Goal: Task Accomplishment & Management: Use online tool/utility

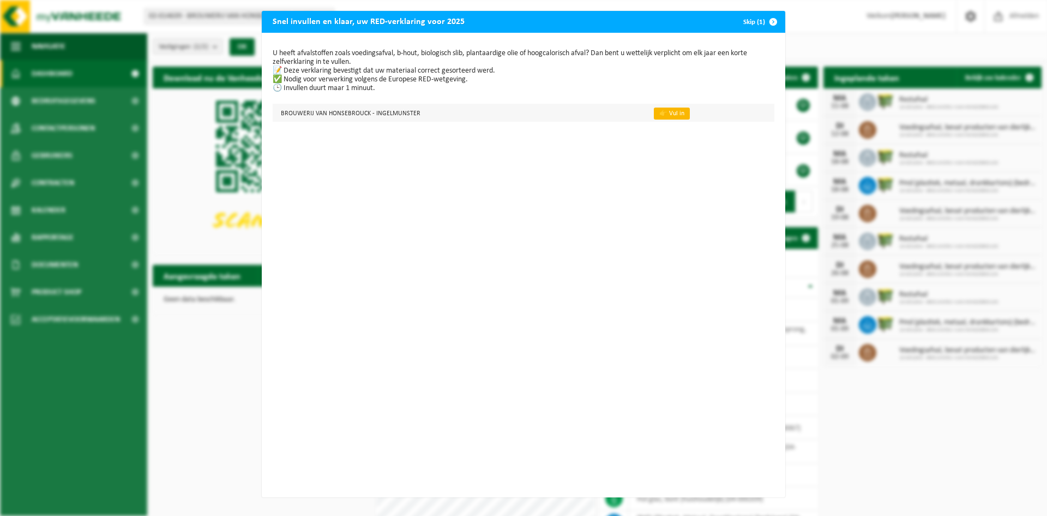
click at [661, 112] on link "👉 Vul in" at bounding box center [672, 113] width 36 height 12
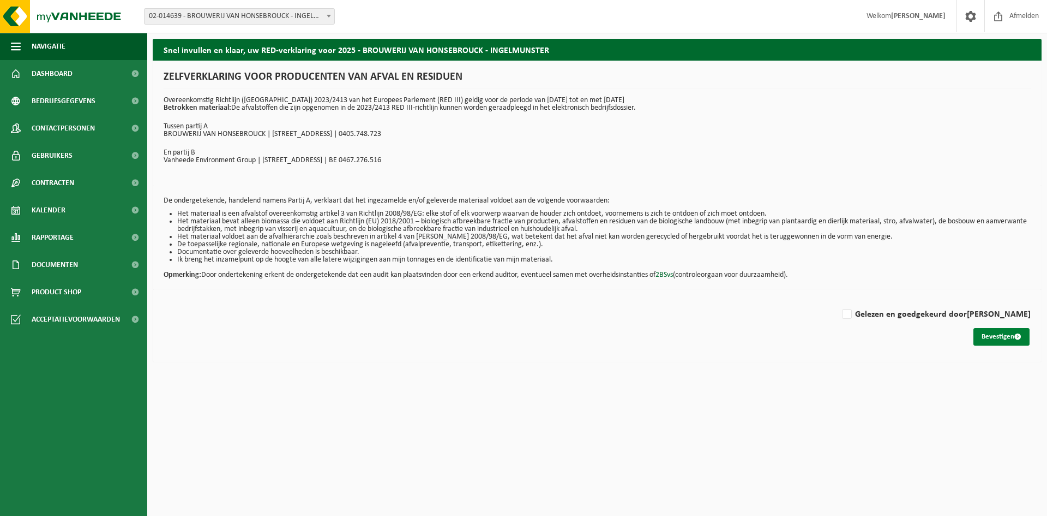
click at [994, 337] on button "Bevestigen" at bounding box center [1002, 336] width 56 height 17
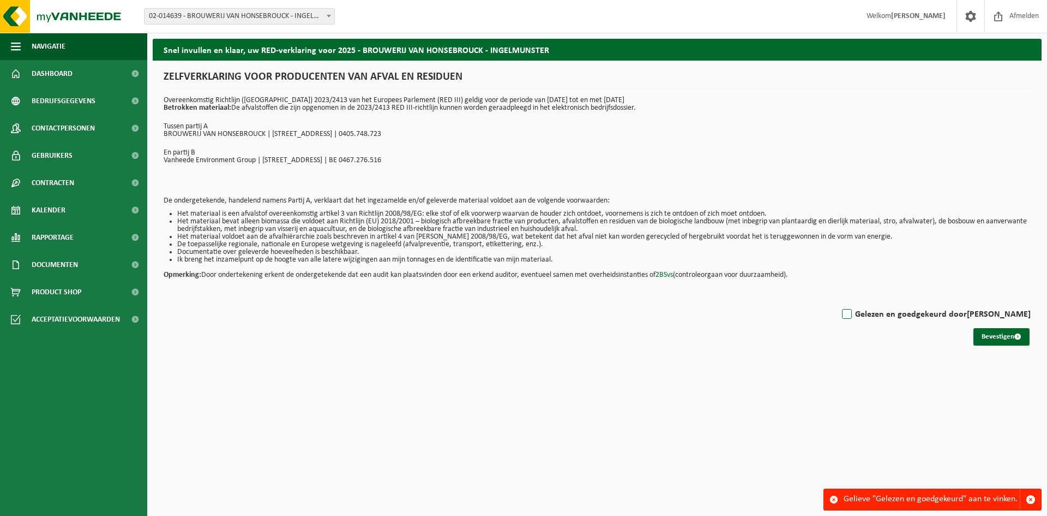
click at [864, 314] on label "Gelezen en goedgekeurd door SAM DEDEYNE" at bounding box center [935, 314] width 191 height 16
click at [1031, 301] on input "Gelezen en goedgekeurd door SAM DEDEYNE" at bounding box center [1031, 300] width 1 height 1
click at [864, 314] on label "Gelezen en goedgekeurd door SAM DEDEYNE" at bounding box center [935, 314] width 191 height 16
click at [1031, 301] on input "Gelezen en goedgekeurd door SAM DEDEYNE" at bounding box center [1031, 300] width 1 height 1
click at [859, 310] on label "Gelezen en goedgekeurd door SAM DEDEYNE" at bounding box center [935, 314] width 191 height 16
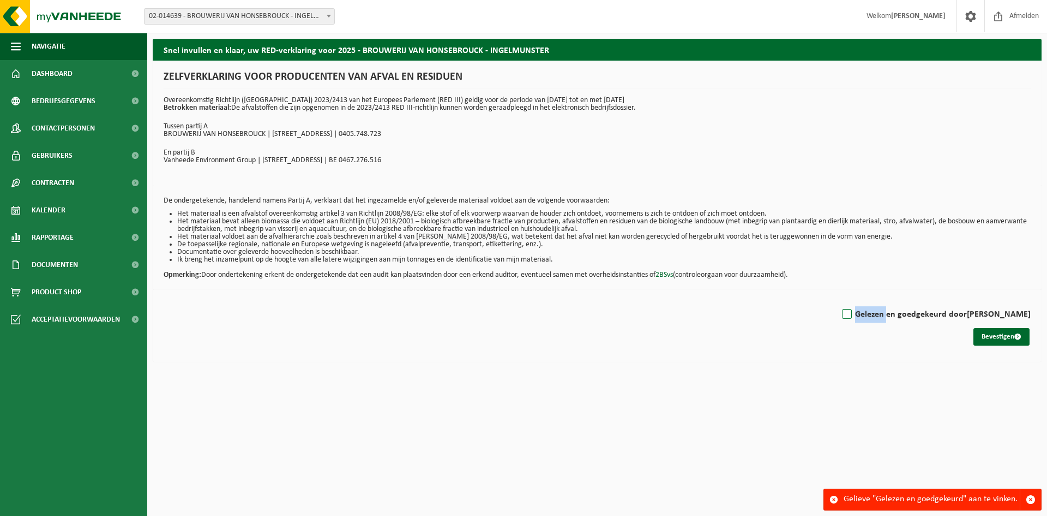
click at [1031, 301] on input "Gelezen en goedgekeurd door SAM DEDEYNE" at bounding box center [1031, 300] width 1 height 1
checkbox input "true"
click at [1004, 335] on button "Bevestigen" at bounding box center [1002, 336] width 56 height 17
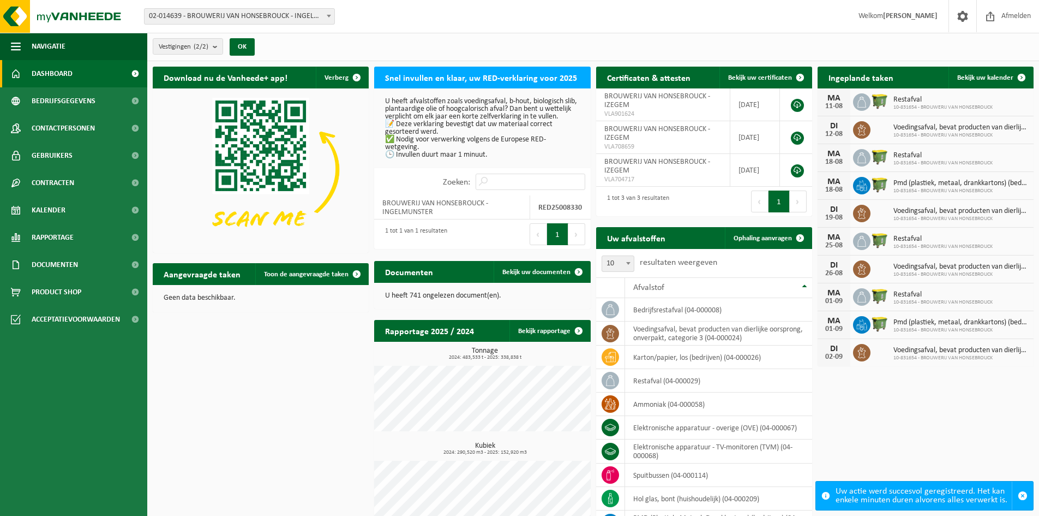
scroll to position [53, 0]
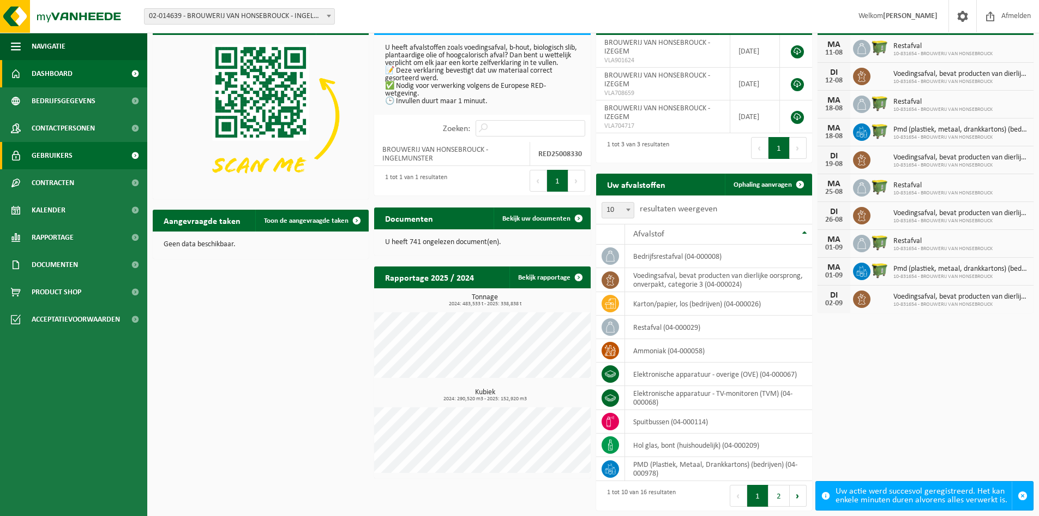
click at [55, 156] on span "Gebruikers" at bounding box center [52, 155] width 41 height 27
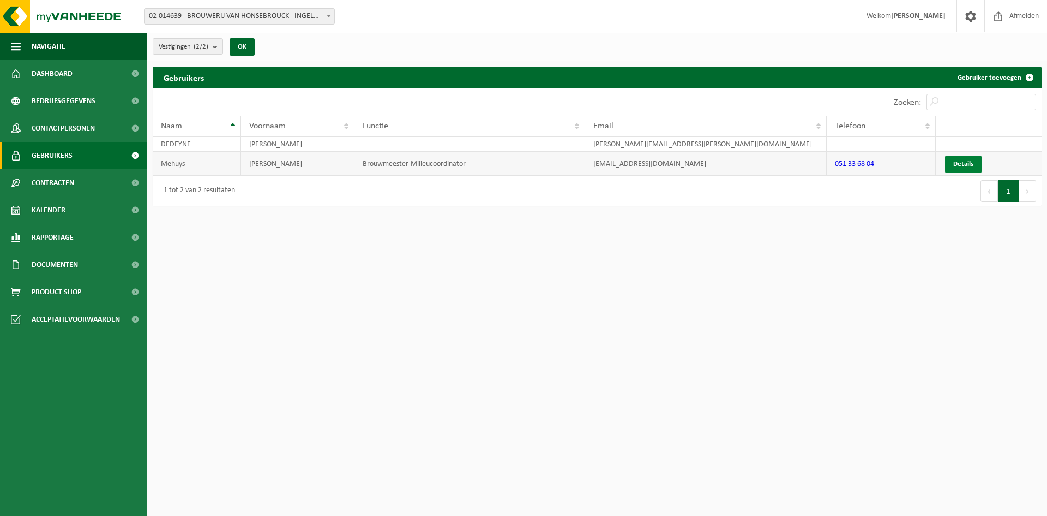
click at [964, 164] on span "Details" at bounding box center [964, 163] width 20 height 7
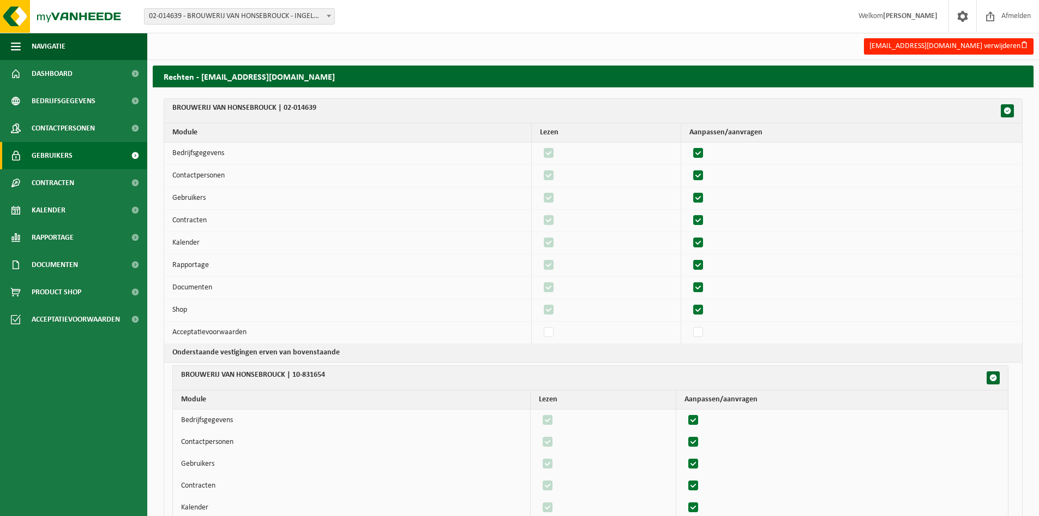
click at [51, 155] on span "Gebruikers" at bounding box center [52, 155] width 41 height 27
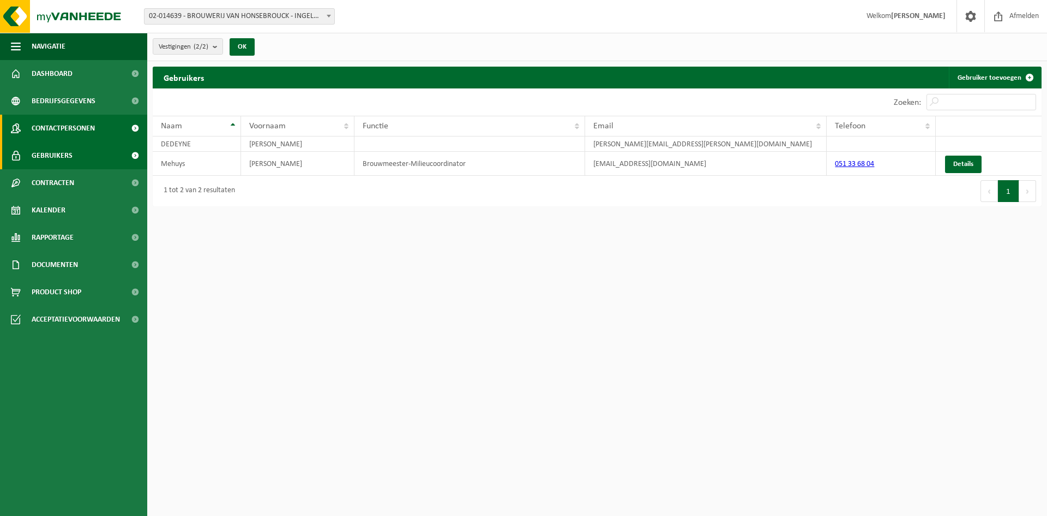
click at [74, 127] on span "Contactpersonen" at bounding box center [63, 128] width 63 height 27
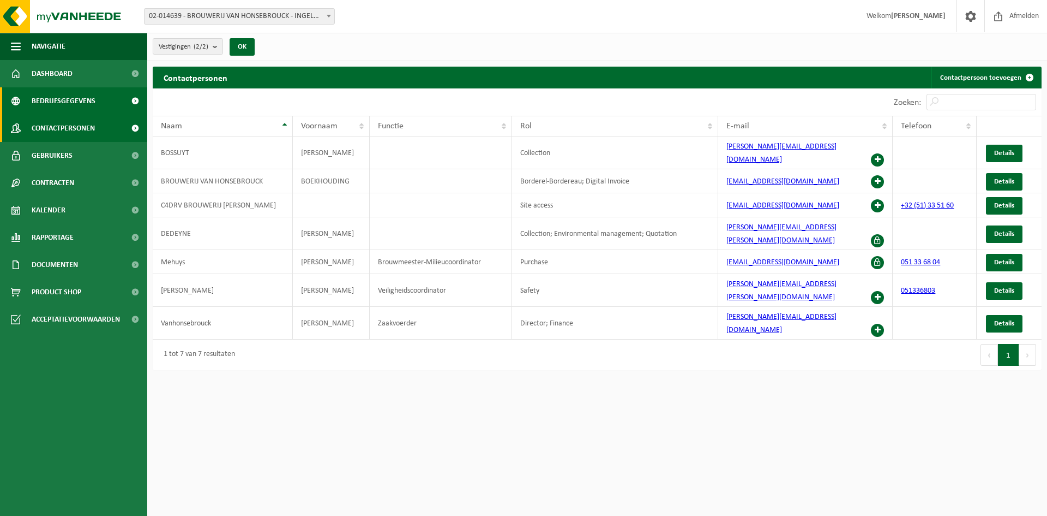
click at [60, 100] on span "Bedrijfsgegevens" at bounding box center [64, 100] width 64 height 27
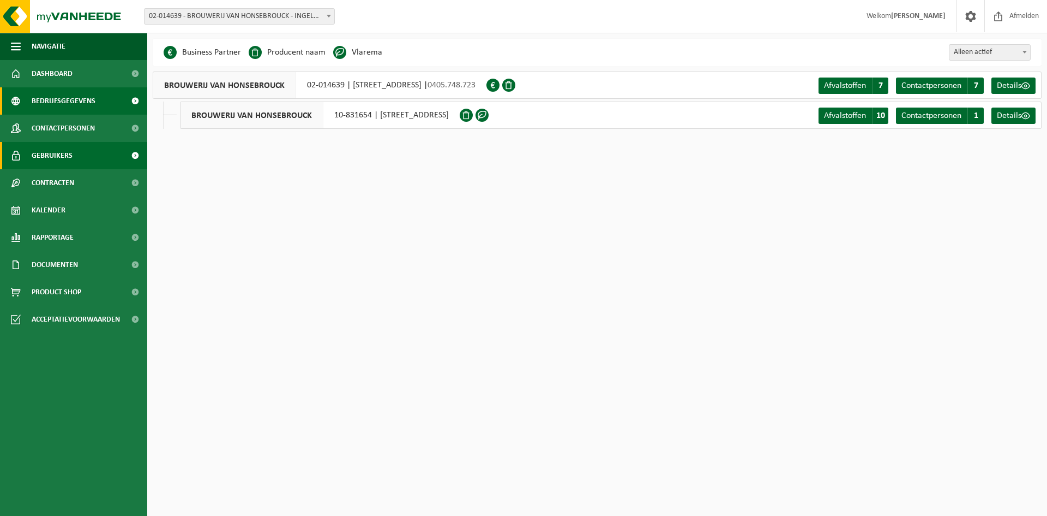
click at [56, 152] on span "Gebruikers" at bounding box center [52, 155] width 41 height 27
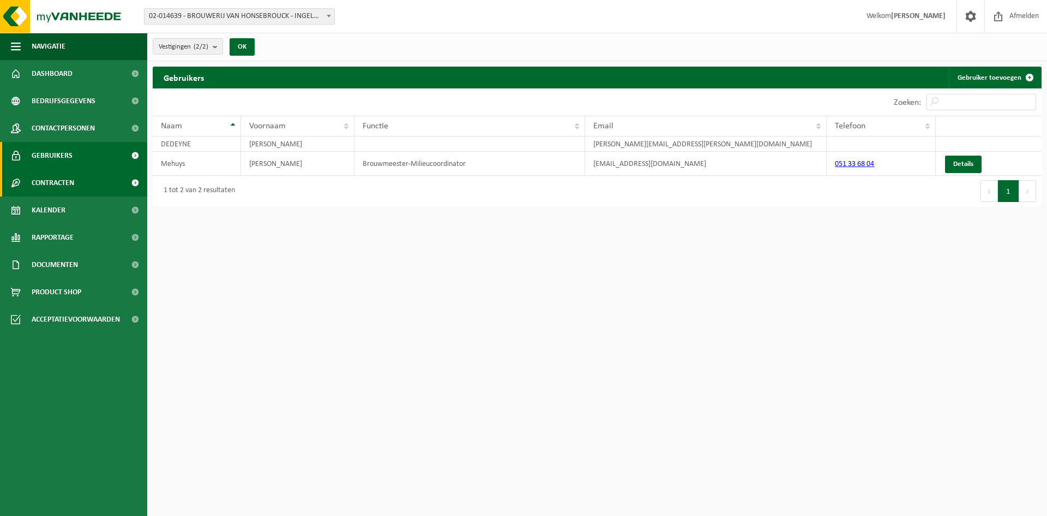
click at [56, 178] on span "Contracten" at bounding box center [53, 182] width 43 height 27
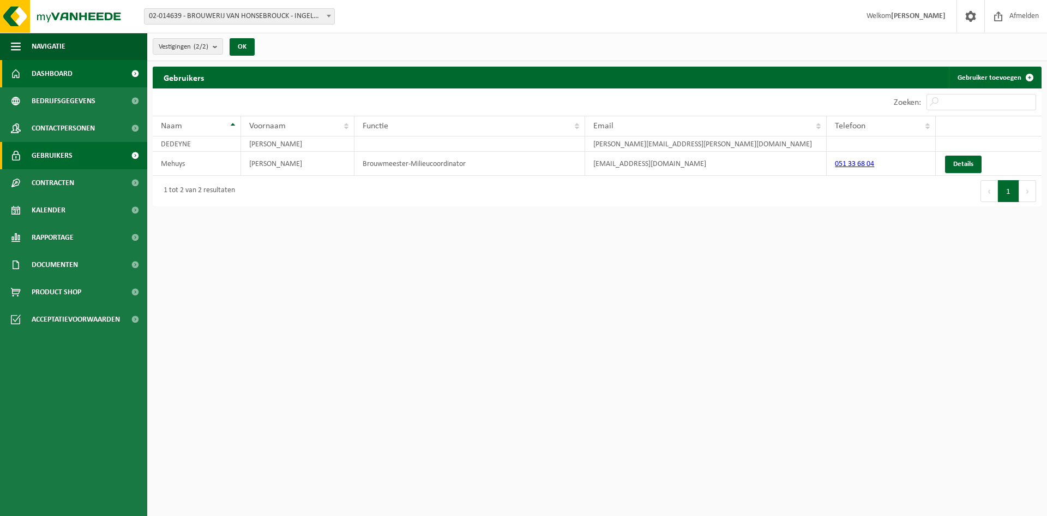
click at [45, 71] on span "Dashboard" at bounding box center [52, 73] width 41 height 27
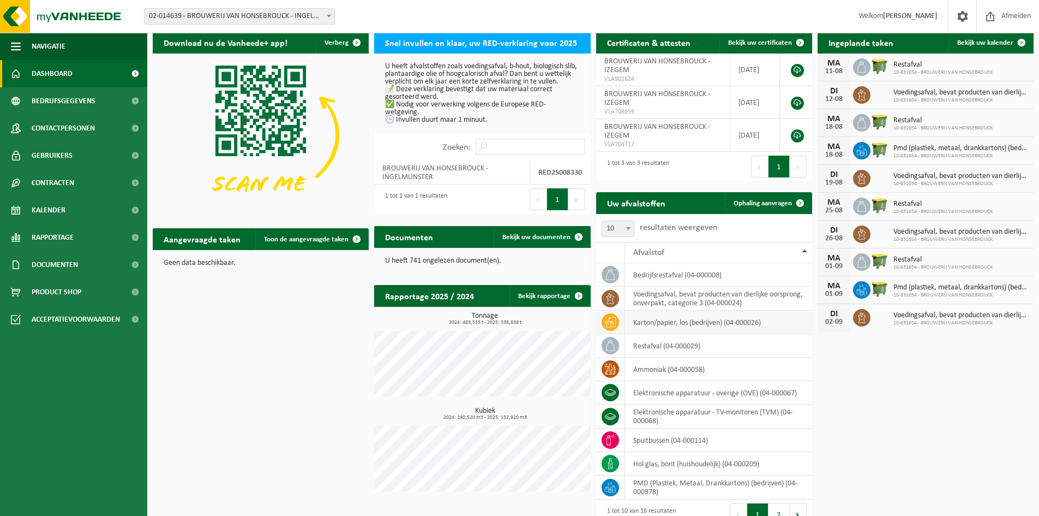
scroll to position [53, 0]
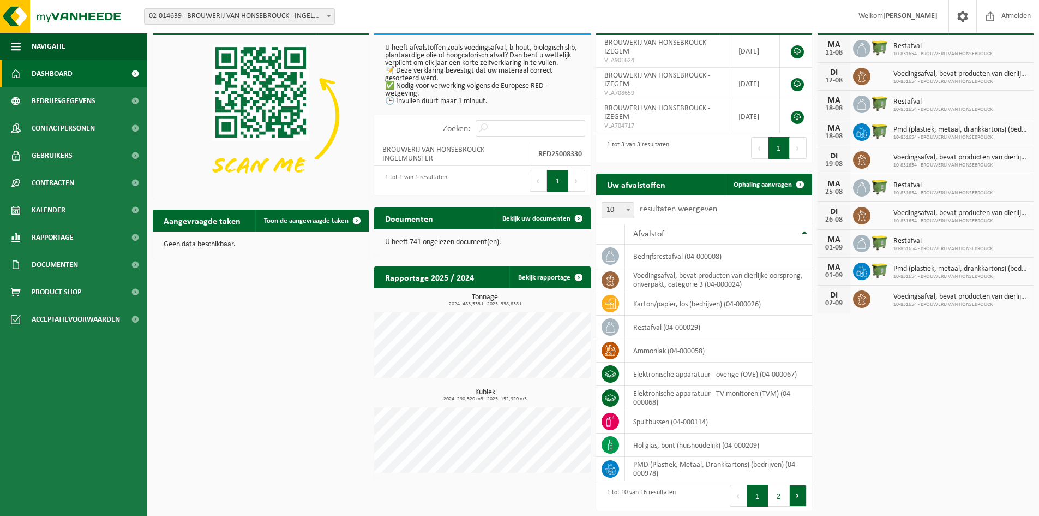
click at [801, 498] on button "Volgende" at bounding box center [798, 495] width 17 height 22
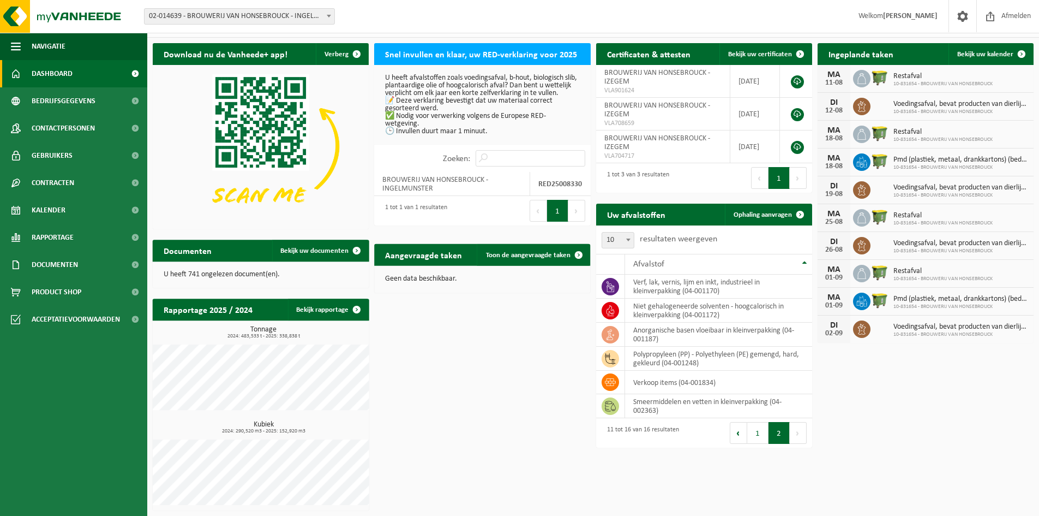
scroll to position [23, 0]
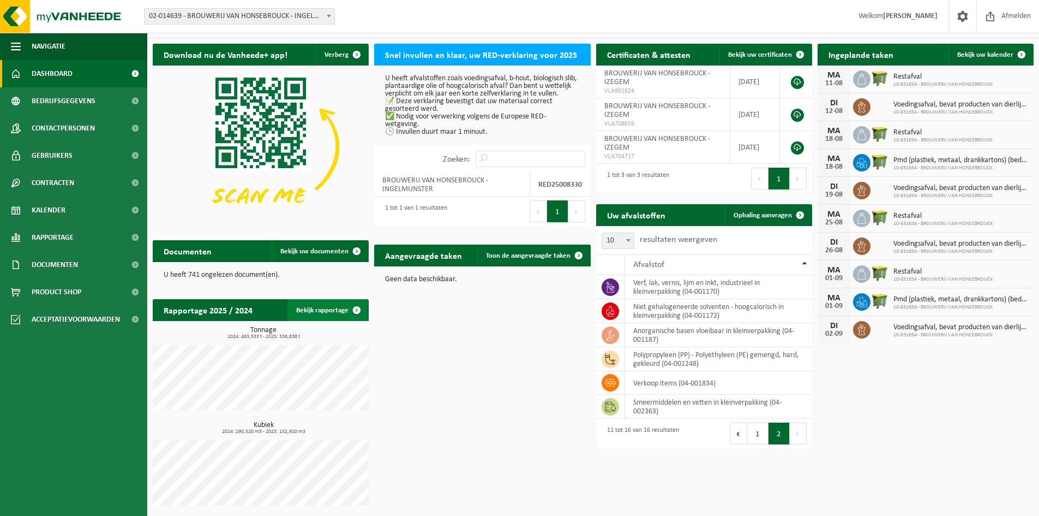
click at [339, 309] on link "Bekijk rapportage" at bounding box center [327, 310] width 80 height 22
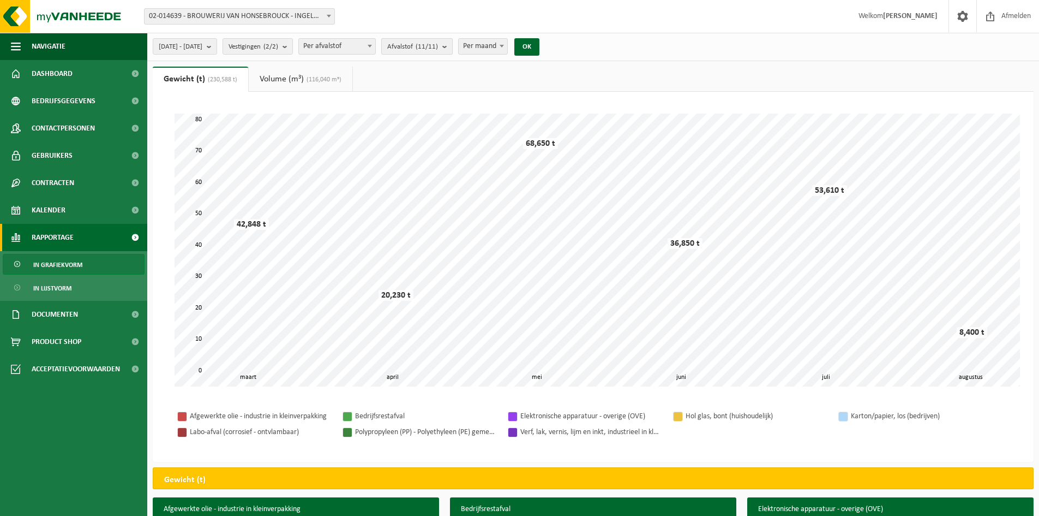
click at [438, 46] on count "(11/11)" at bounding box center [427, 46] width 22 height 7
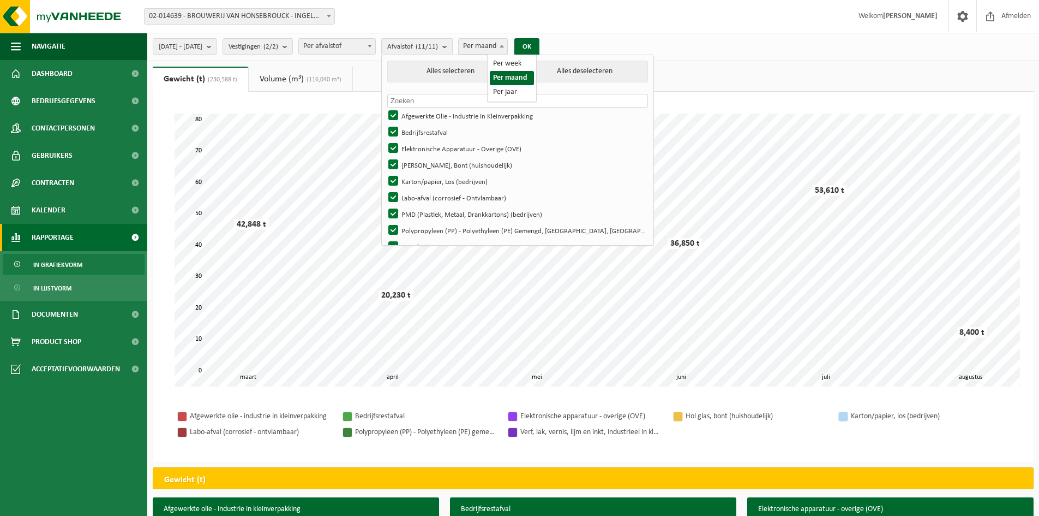
click at [507, 43] on span at bounding box center [501, 46] width 11 height 14
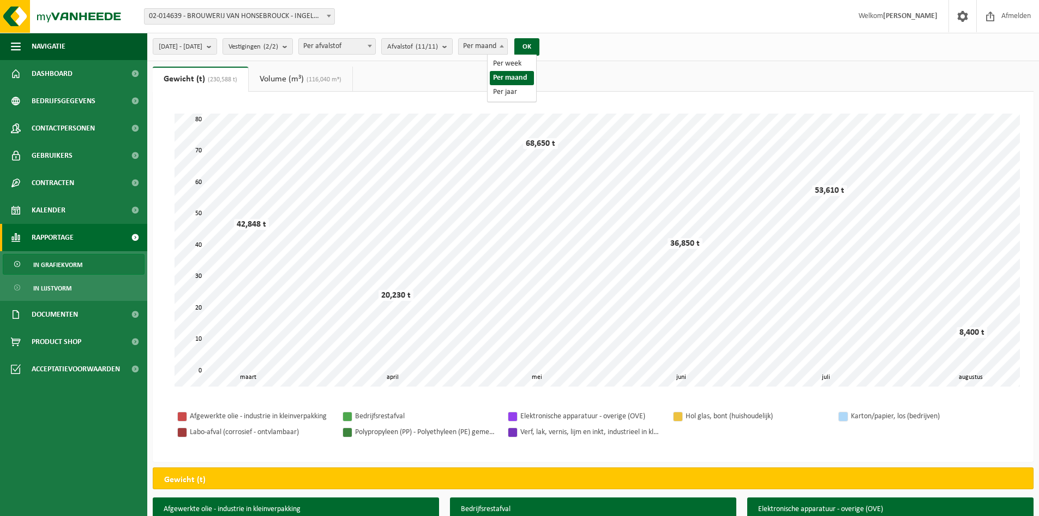
click at [507, 43] on span at bounding box center [501, 46] width 11 height 14
select select "3"
click at [64, 287] on span "In lijstvorm" at bounding box center [52, 288] width 38 height 21
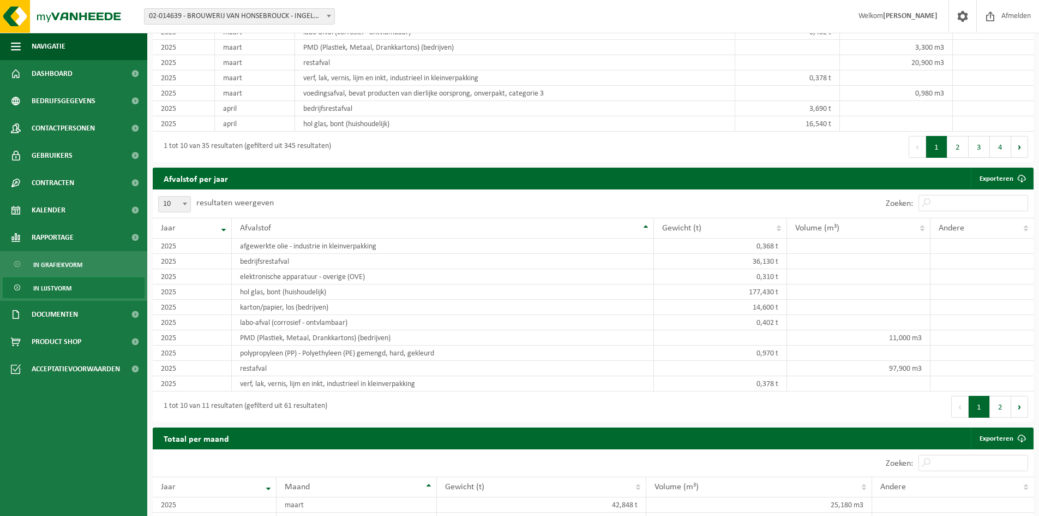
scroll to position [873, 0]
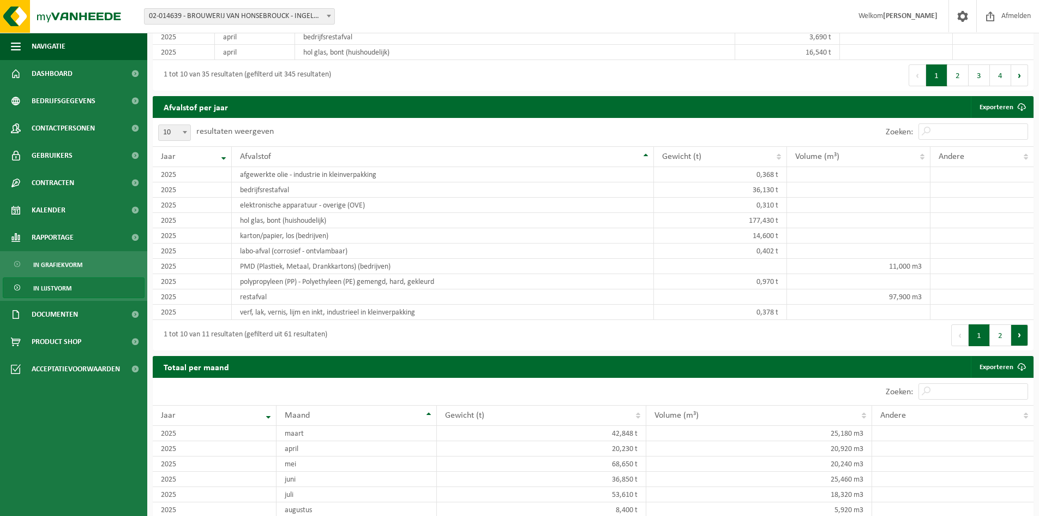
click at [1022, 333] on button "Volgende" at bounding box center [1019, 335] width 17 height 22
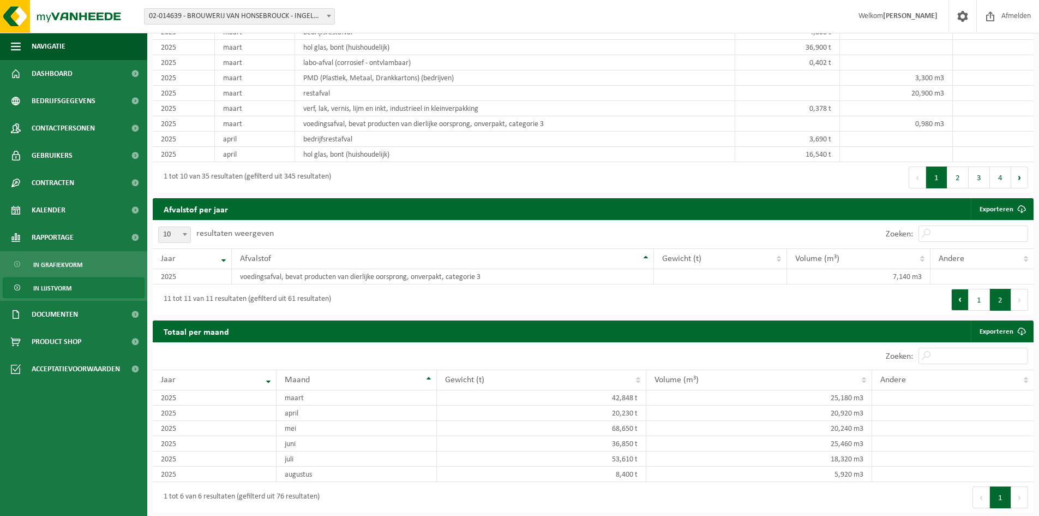
click at [963, 300] on button "Vorige" at bounding box center [959, 300] width 17 height 22
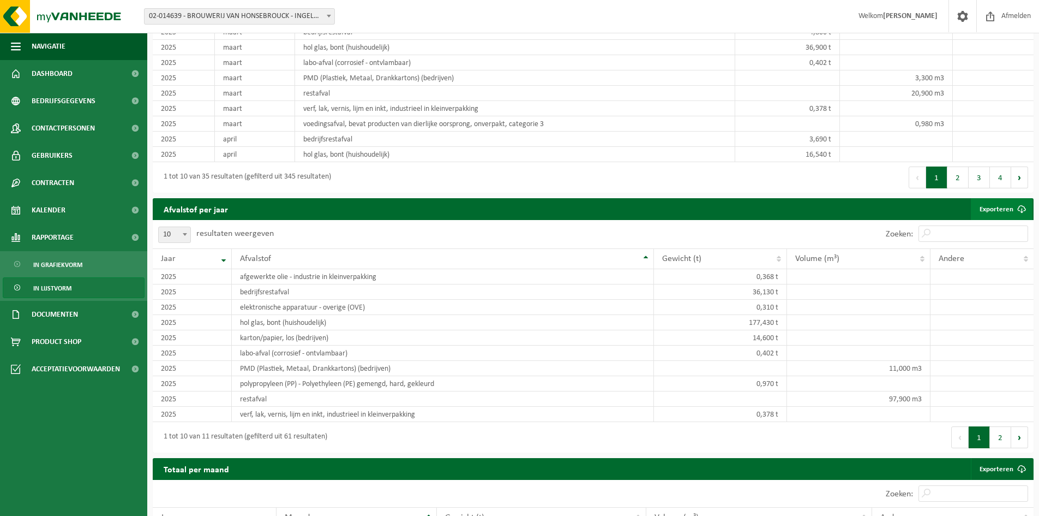
click at [1021, 205] on span at bounding box center [1022, 209] width 22 height 22
click at [1019, 202] on span at bounding box center [1022, 209] width 22 height 22
click at [221, 258] on th "Jaar" at bounding box center [192, 258] width 79 height 21
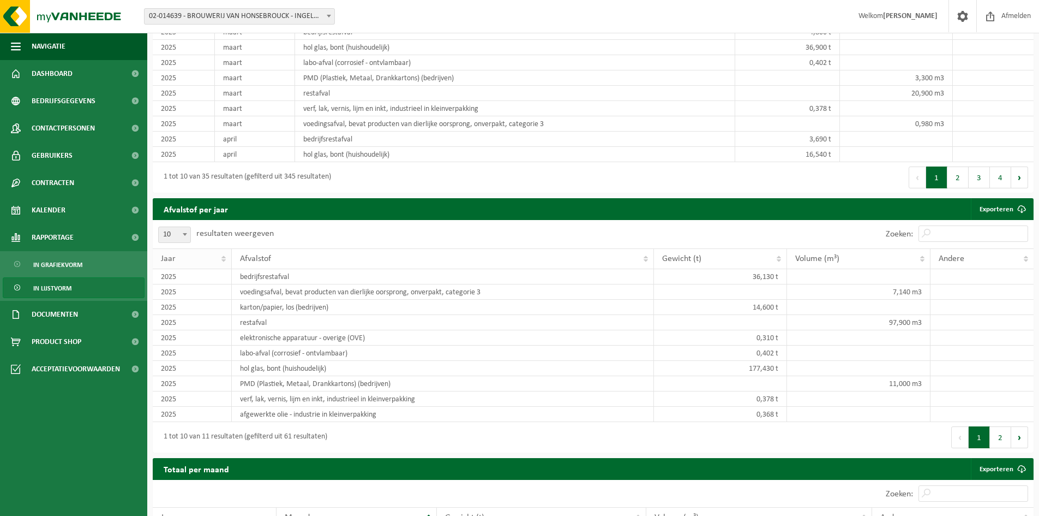
click at [221, 258] on th "Jaar" at bounding box center [192, 258] width 79 height 21
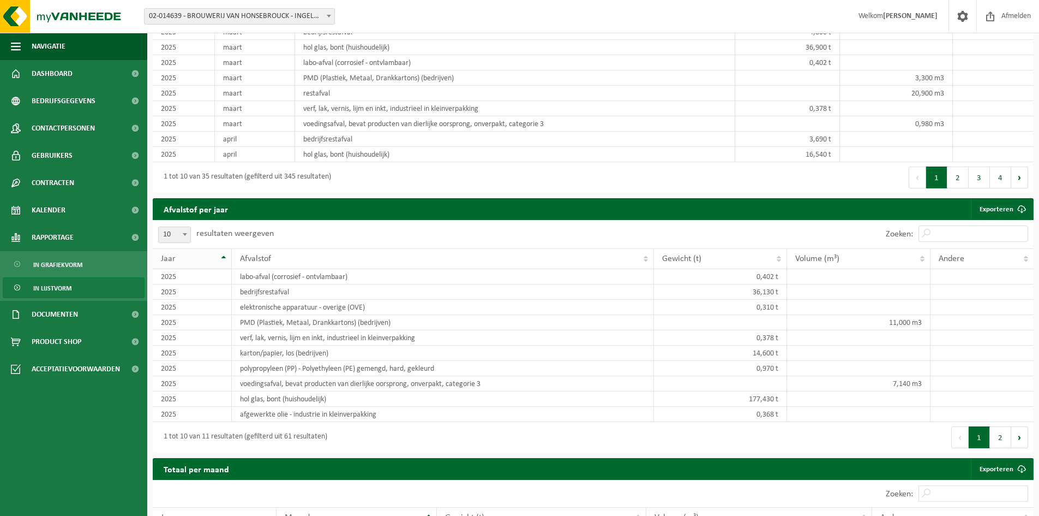
click at [221, 254] on th "Jaar" at bounding box center [192, 258] width 79 height 21
click at [0, 0] on div at bounding box center [0, 0] width 0 height 0
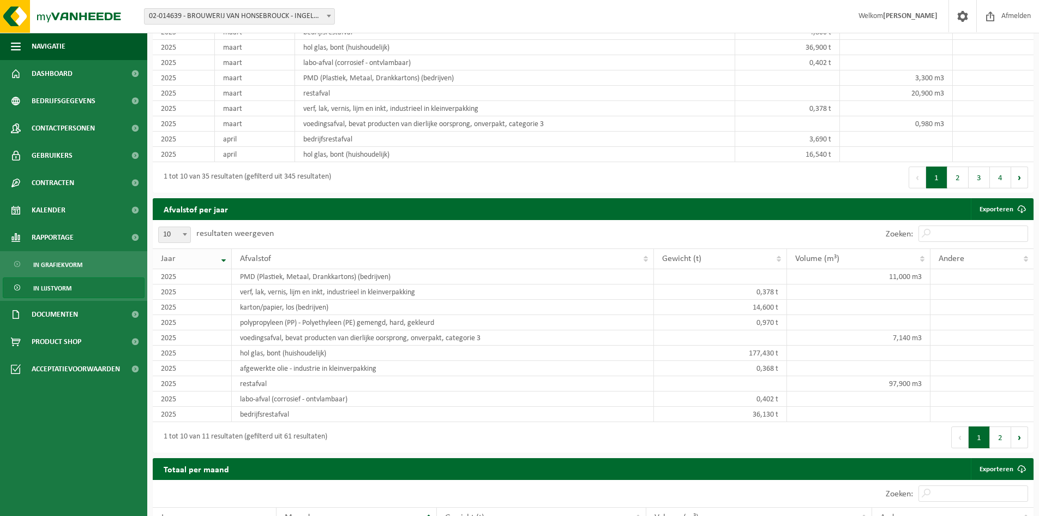
click at [221, 254] on th "Jaar" at bounding box center [192, 258] width 79 height 21
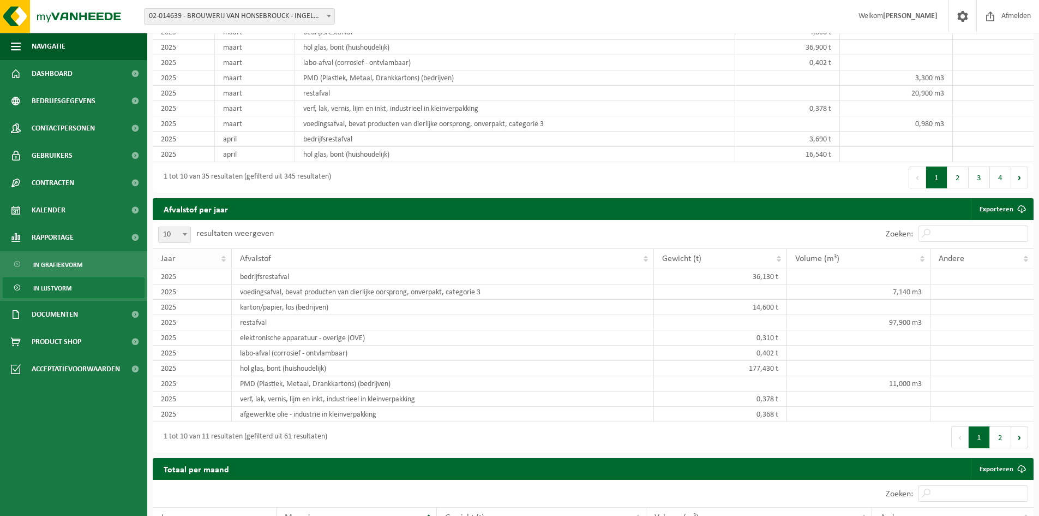
click at [221, 254] on th "Jaar" at bounding box center [192, 258] width 79 height 21
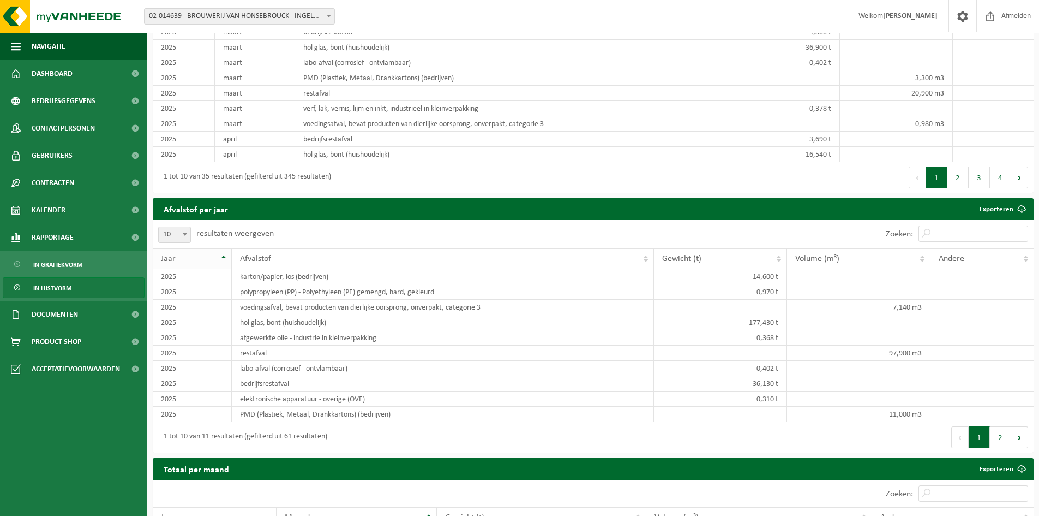
click at [210, 255] on div "Jaar" at bounding box center [189, 258] width 57 height 9
click at [0, 0] on div at bounding box center [0, 0] width 0 height 0
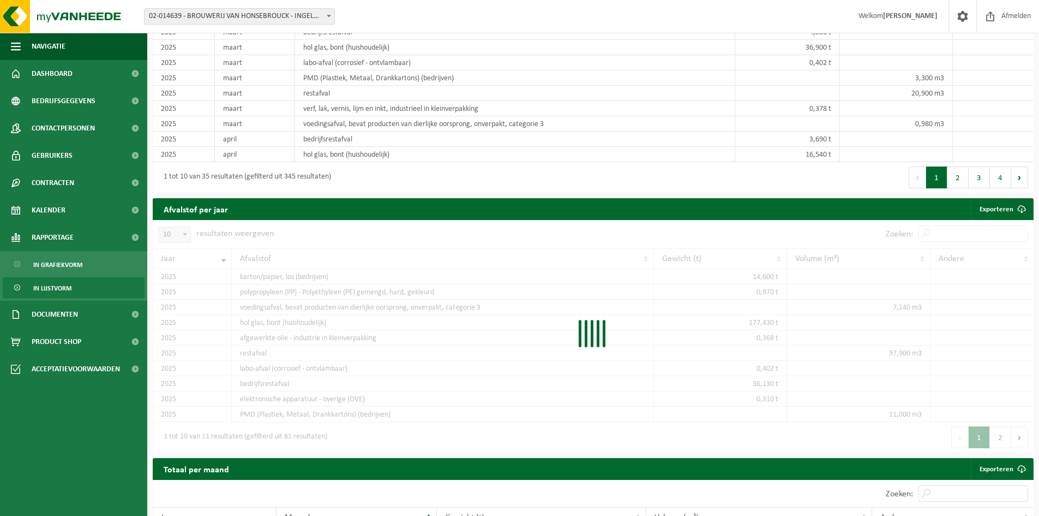
click at [210, 255] on div at bounding box center [593, 336] width 881 height 232
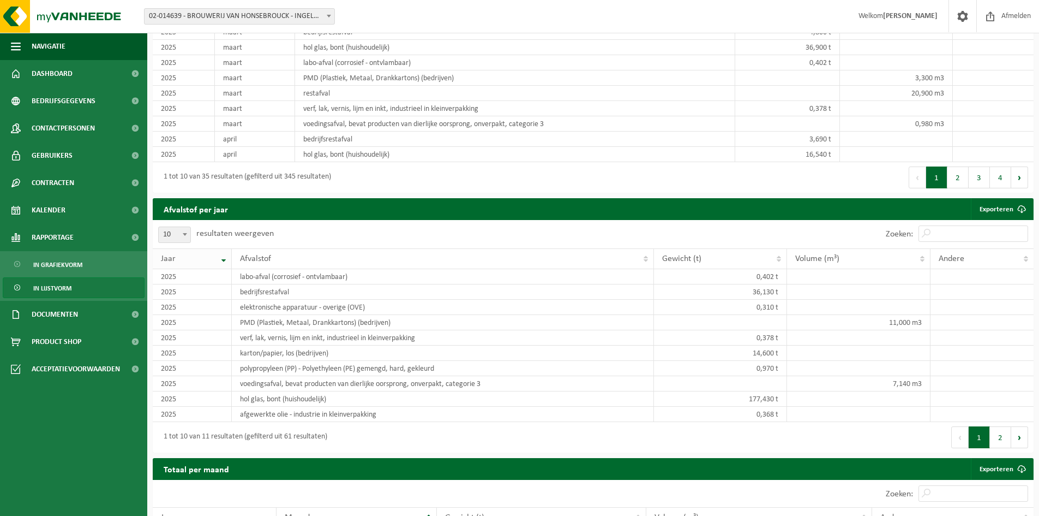
click at [175, 256] on span "Jaar" at bounding box center [168, 258] width 15 height 9
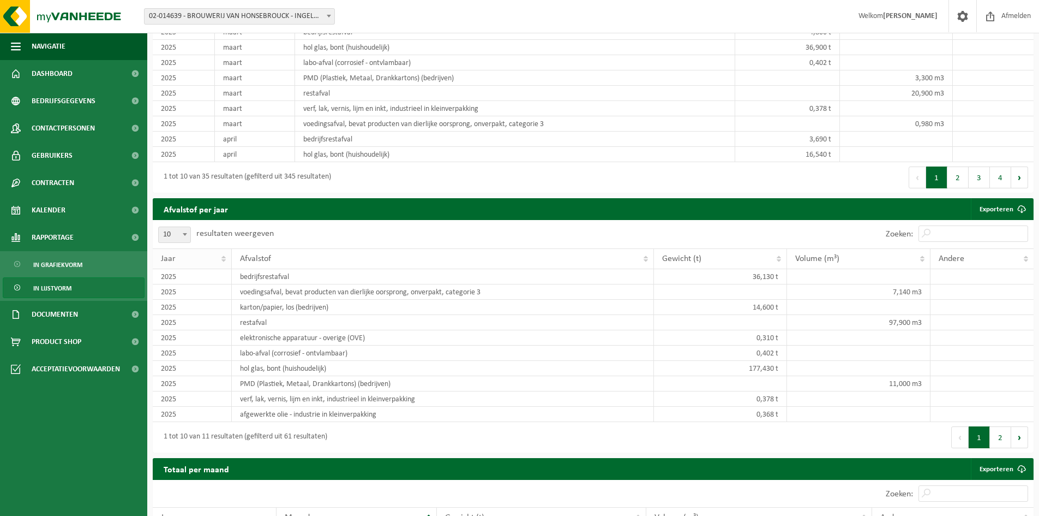
click at [175, 254] on span "Jaar" at bounding box center [168, 258] width 15 height 9
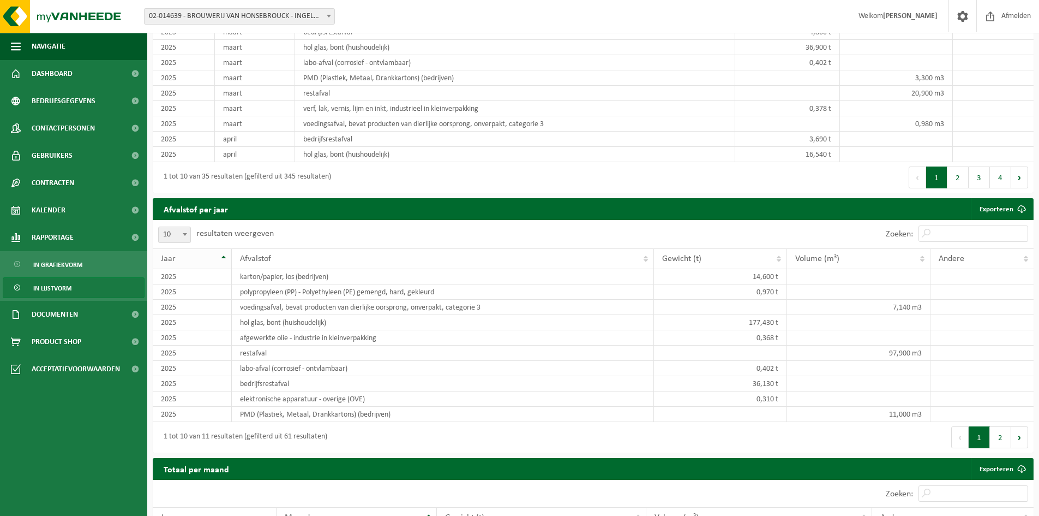
click at [175, 254] on span "Jaar" at bounding box center [168, 258] width 15 height 9
click at [175, 274] on td "2025" at bounding box center [192, 276] width 79 height 15
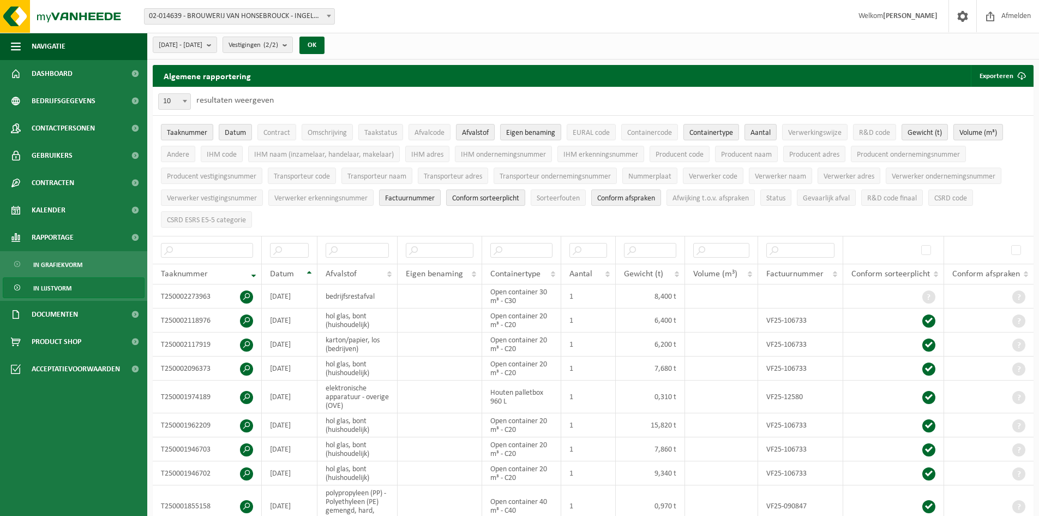
scroll to position [0, 0]
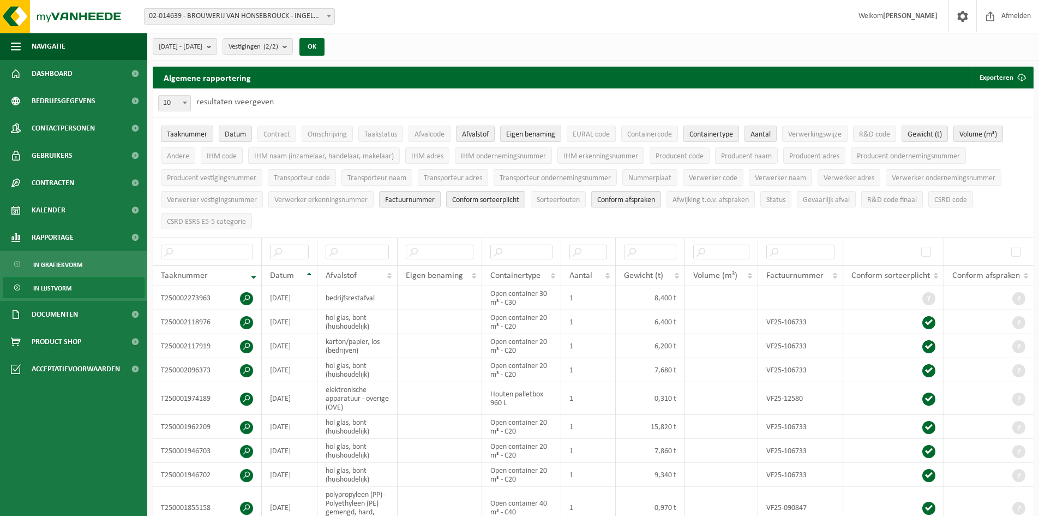
click at [217, 46] on b "submit" at bounding box center [212, 46] width 10 height 15
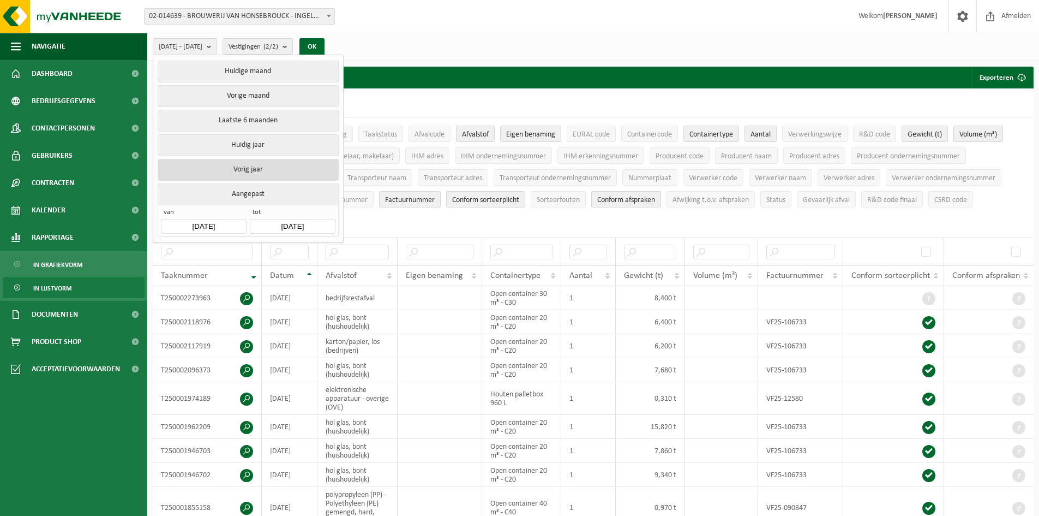
click at [250, 166] on button "Vorig jaar" at bounding box center [248, 170] width 181 height 22
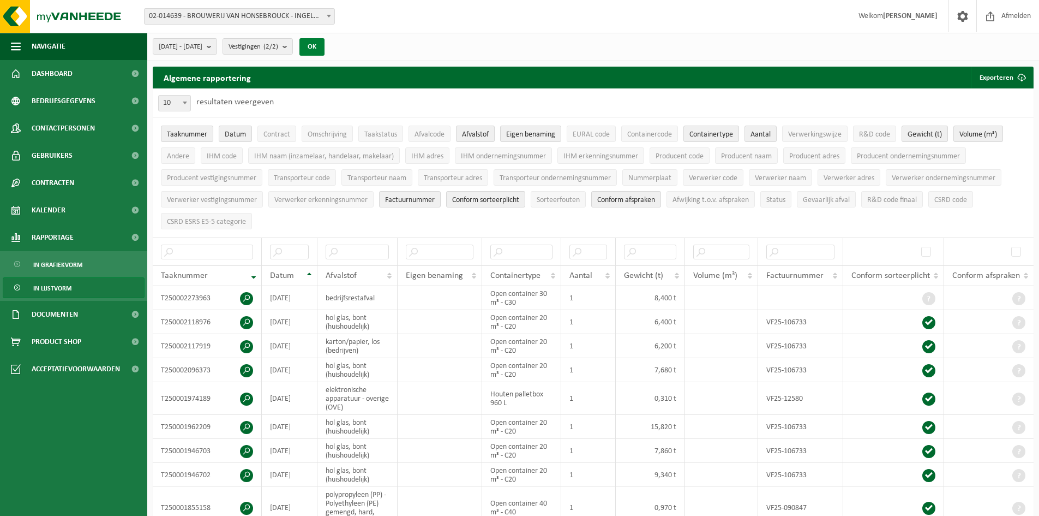
click at [325, 47] on button "OK" at bounding box center [311, 46] width 25 height 17
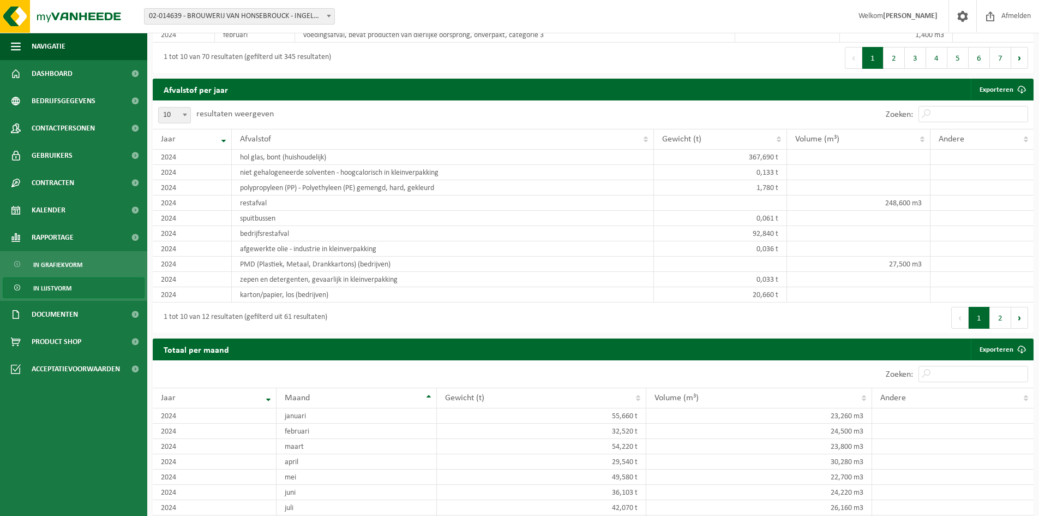
scroll to position [873, 0]
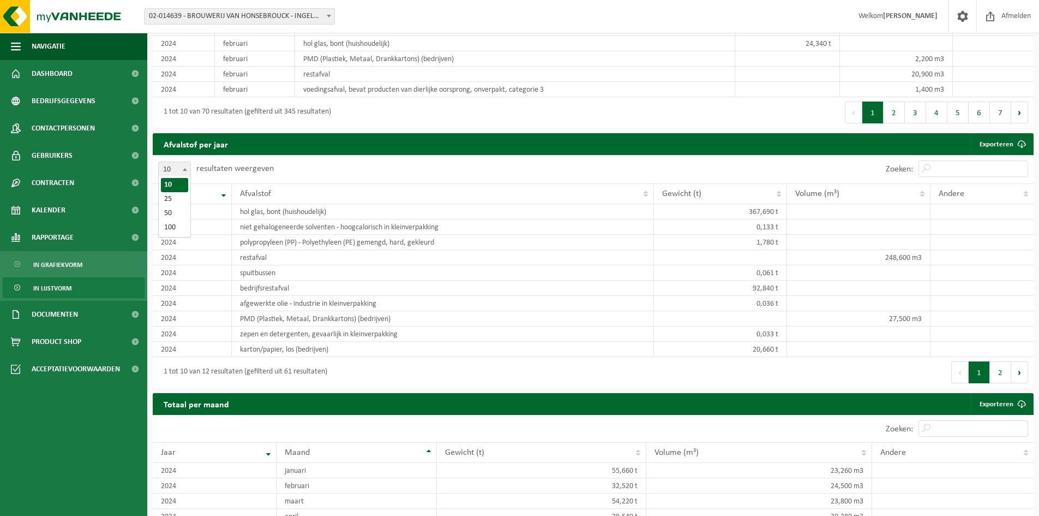
click at [183, 164] on span at bounding box center [184, 169] width 11 height 14
select select "25"
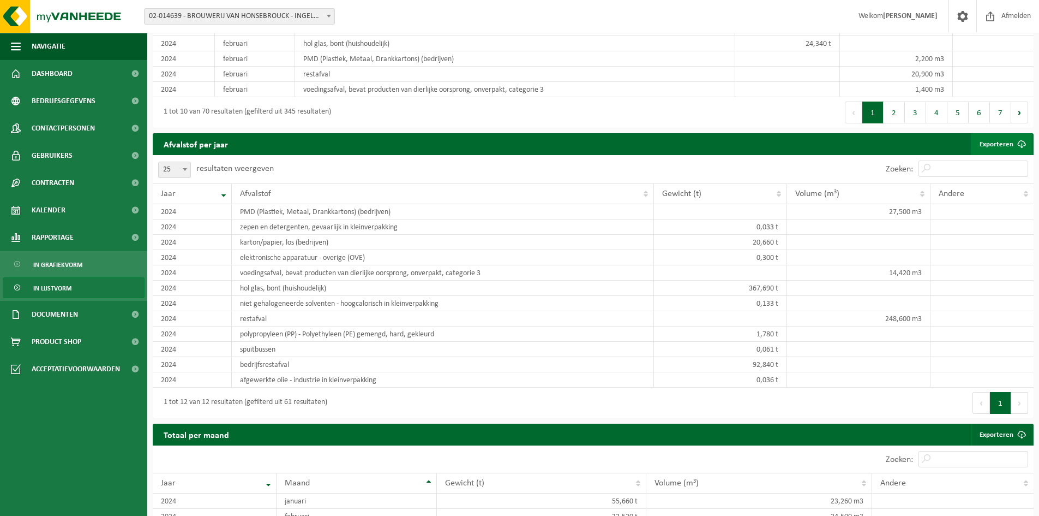
click at [1000, 140] on link "Exporteren" at bounding box center [1002, 144] width 62 height 22
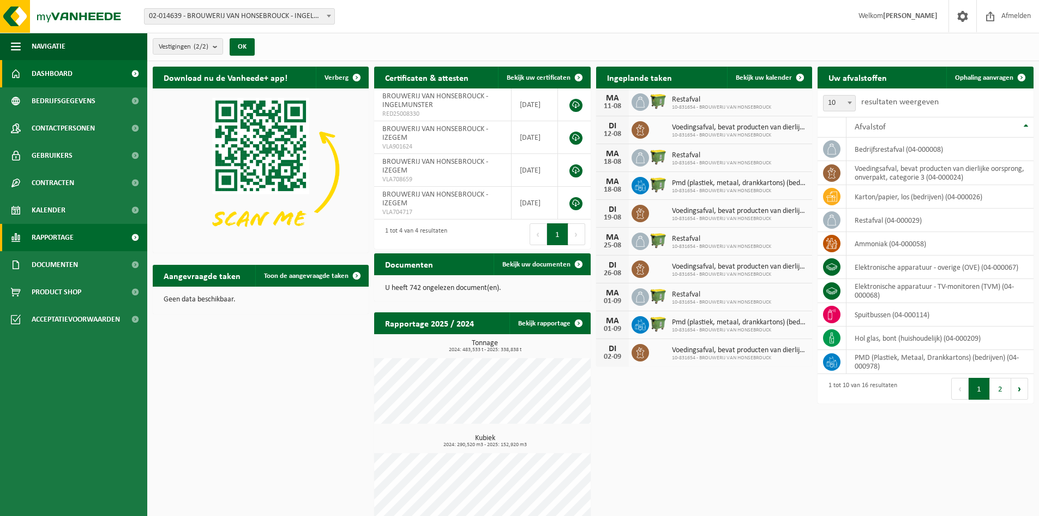
click at [49, 235] on span "Rapportage" at bounding box center [53, 237] width 42 height 27
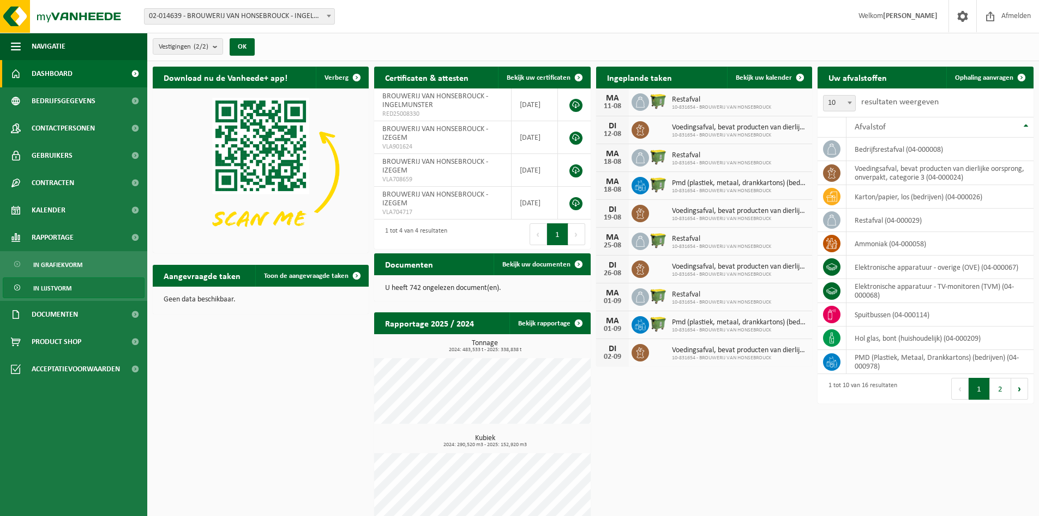
click at [57, 284] on span "In lijstvorm" at bounding box center [52, 288] width 38 height 21
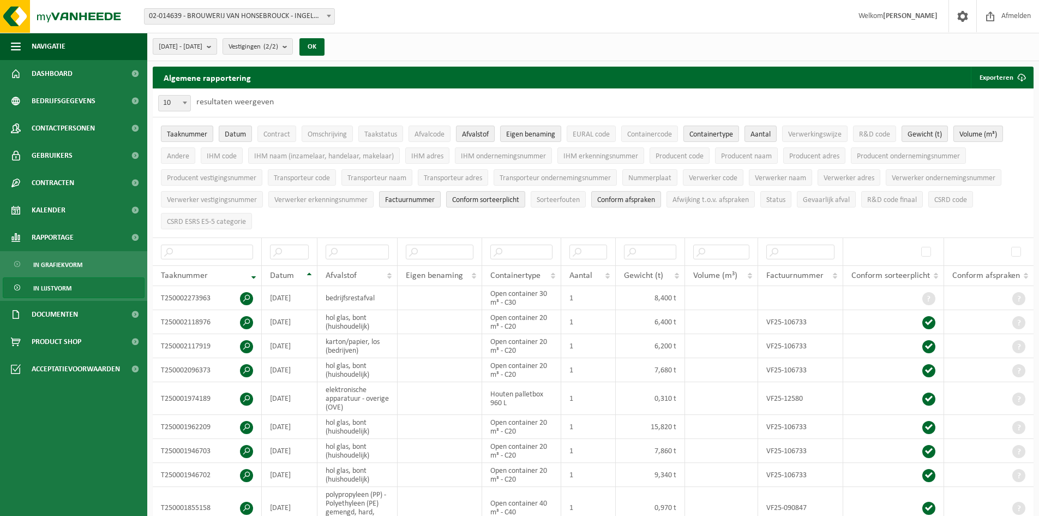
click at [217, 46] on b "submit" at bounding box center [212, 46] width 10 height 15
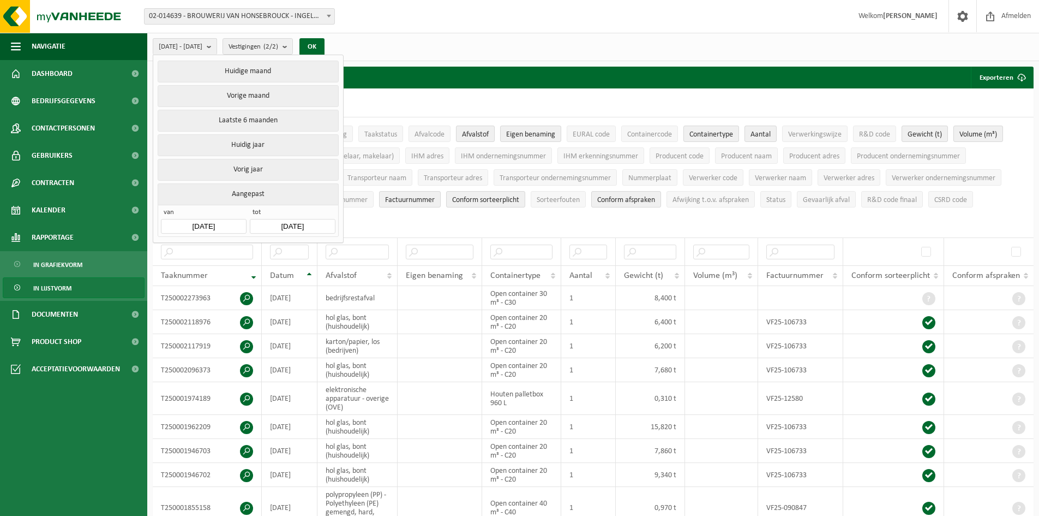
click at [208, 221] on input "[DATE]" at bounding box center [203, 226] width 85 height 15
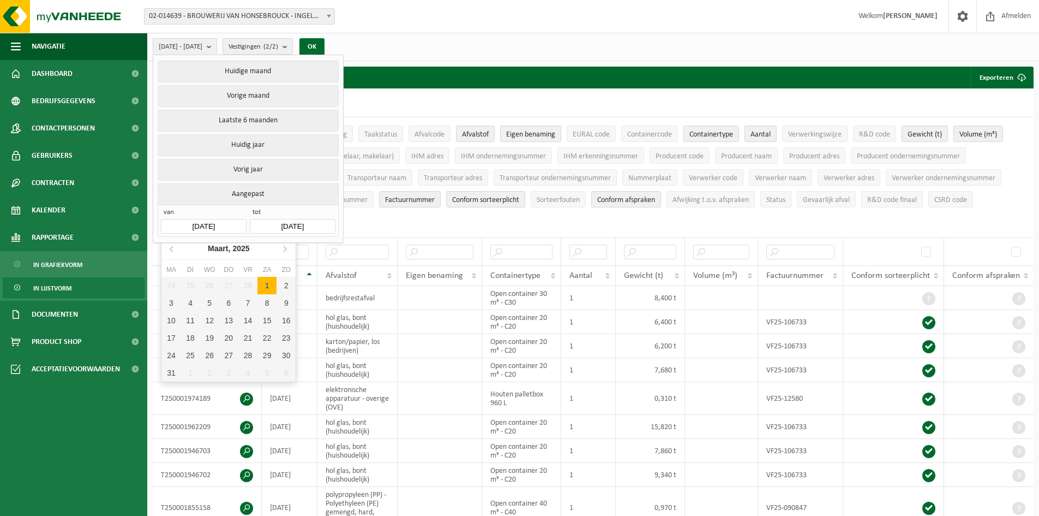
click at [202, 221] on input "[DATE]" at bounding box center [203, 226] width 85 height 15
click at [196, 224] on input "[DATE]" at bounding box center [203, 226] width 85 height 15
click at [199, 224] on input "[DATE]" at bounding box center [203, 226] width 85 height 15
click at [191, 219] on input "[DATE]" at bounding box center [203, 226] width 85 height 15
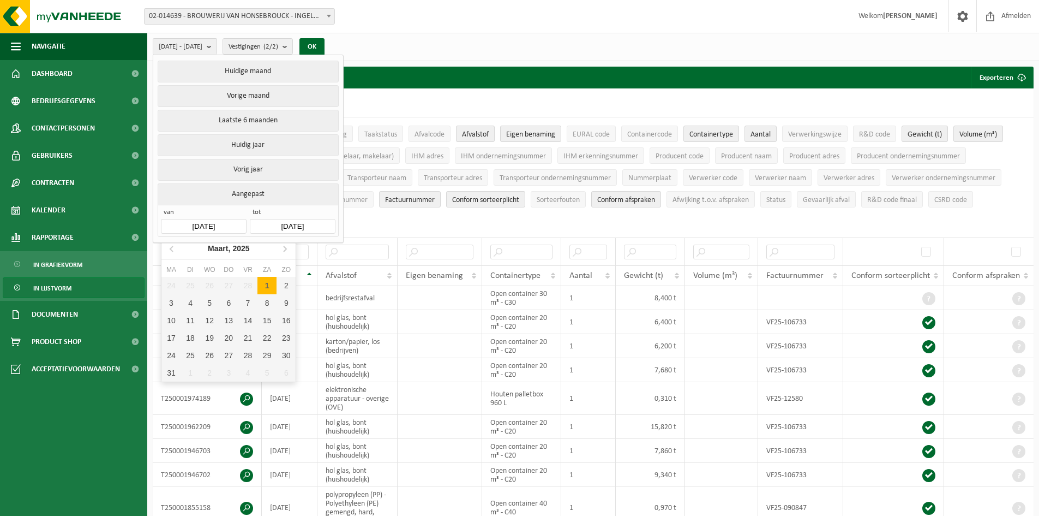
click at [205, 223] on input "[DATE]" at bounding box center [203, 226] width 85 height 15
click at [239, 189] on button "Aangepast" at bounding box center [248, 193] width 181 height 21
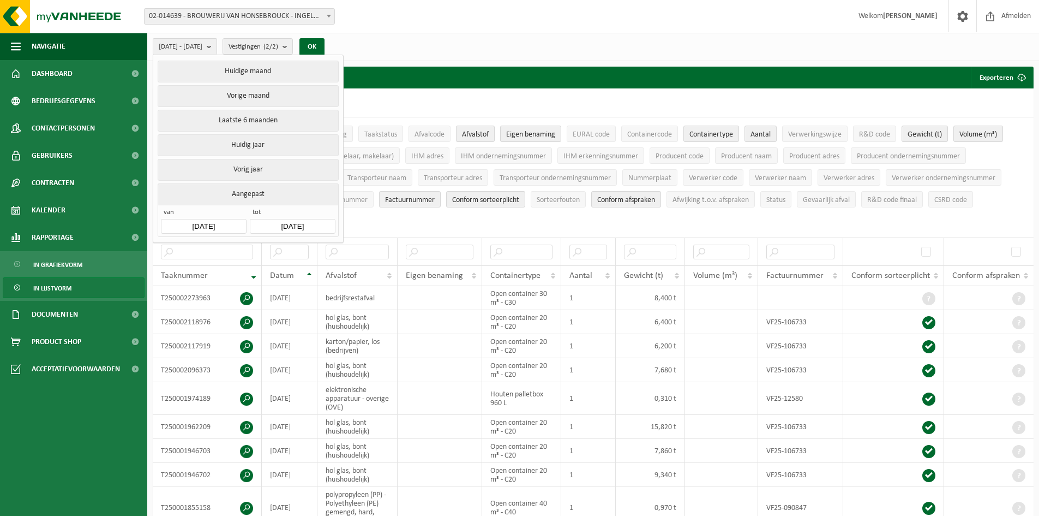
click at [239, 189] on button "Aangepast" at bounding box center [248, 193] width 181 height 21
click at [249, 189] on button "Aangepast" at bounding box center [248, 193] width 181 height 21
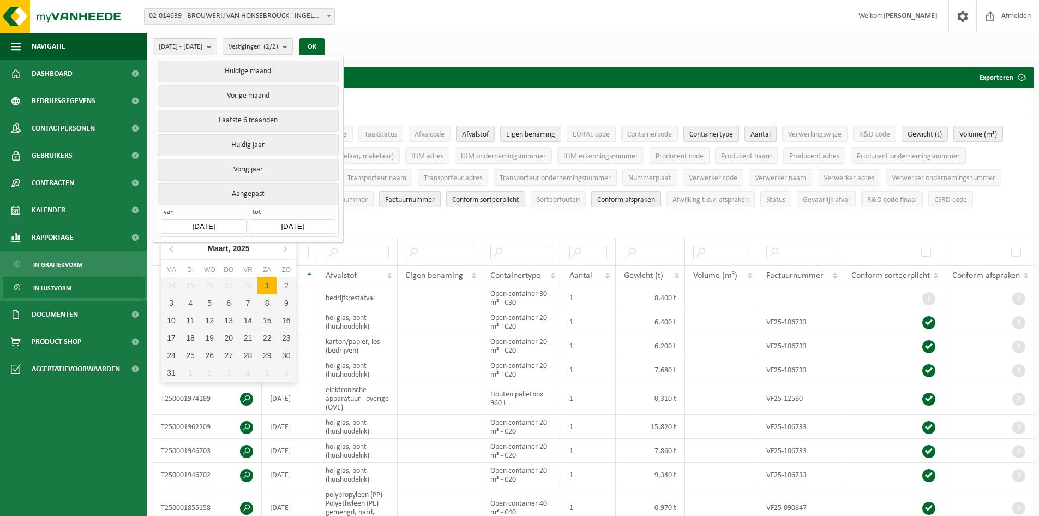
click at [200, 222] on input "[DATE]" at bounding box center [203, 226] width 85 height 15
click at [173, 249] on icon at bounding box center [172, 247] width 17 height 17
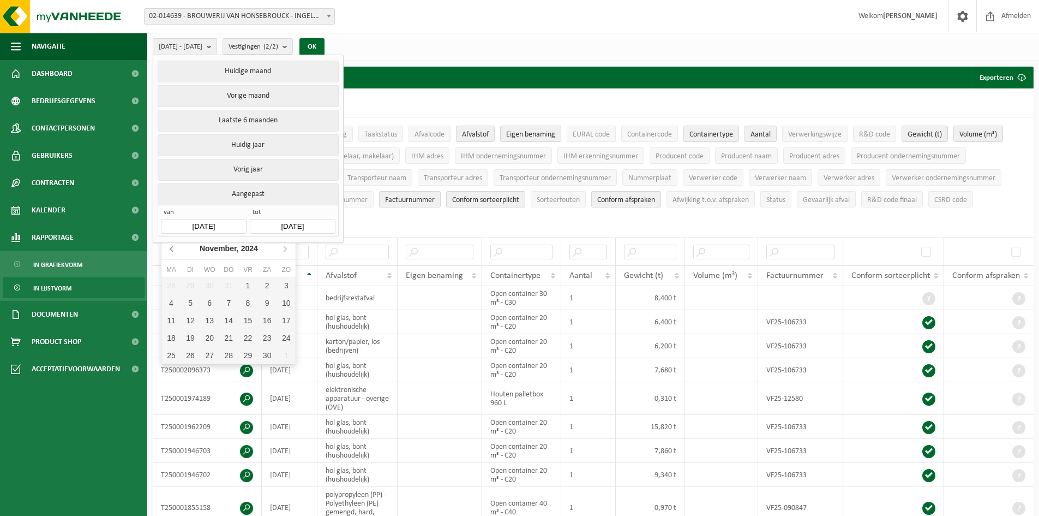
click at [173, 249] on icon at bounding box center [172, 247] width 17 height 17
click at [173, 248] on icon at bounding box center [172, 247] width 17 height 17
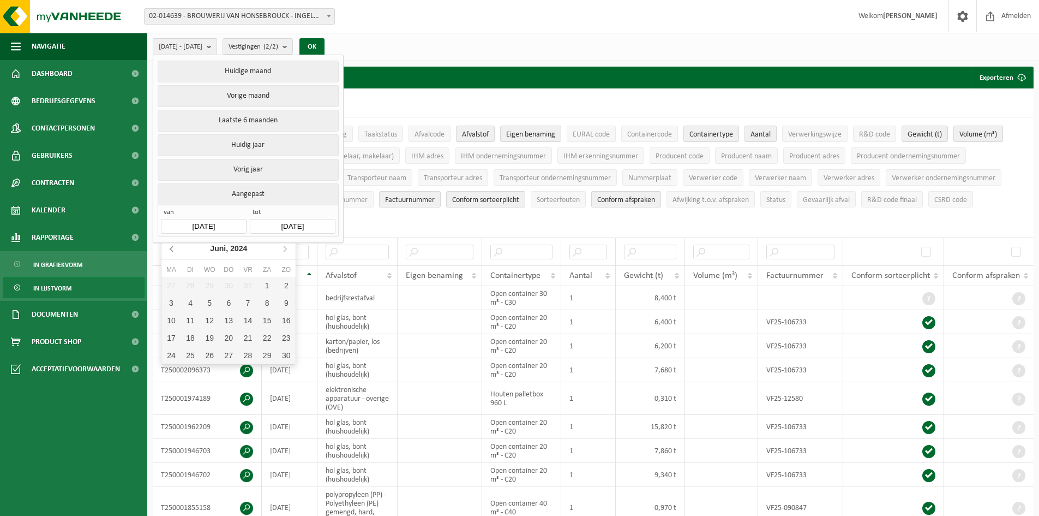
click at [173, 248] on icon at bounding box center [172, 247] width 17 height 17
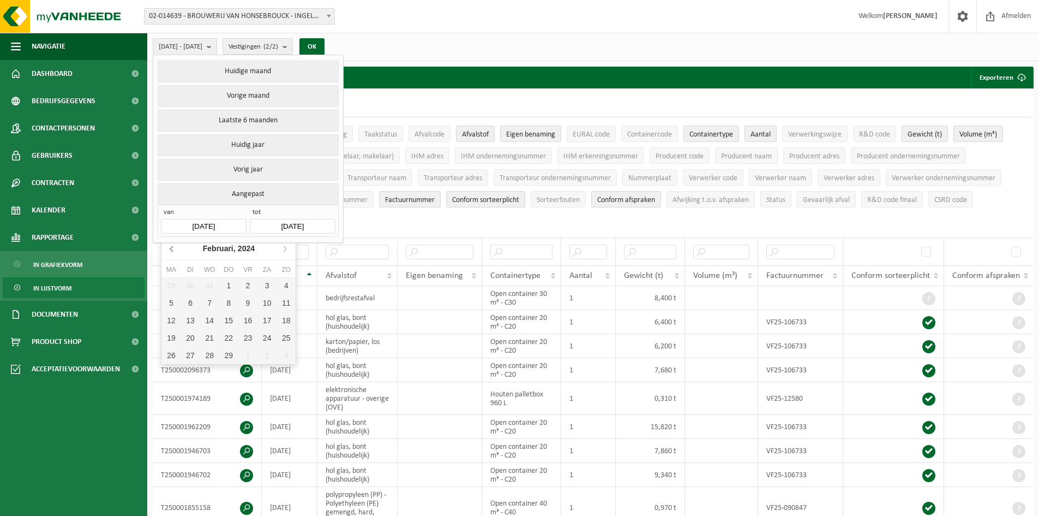
click at [173, 248] on icon at bounding box center [172, 247] width 17 height 17
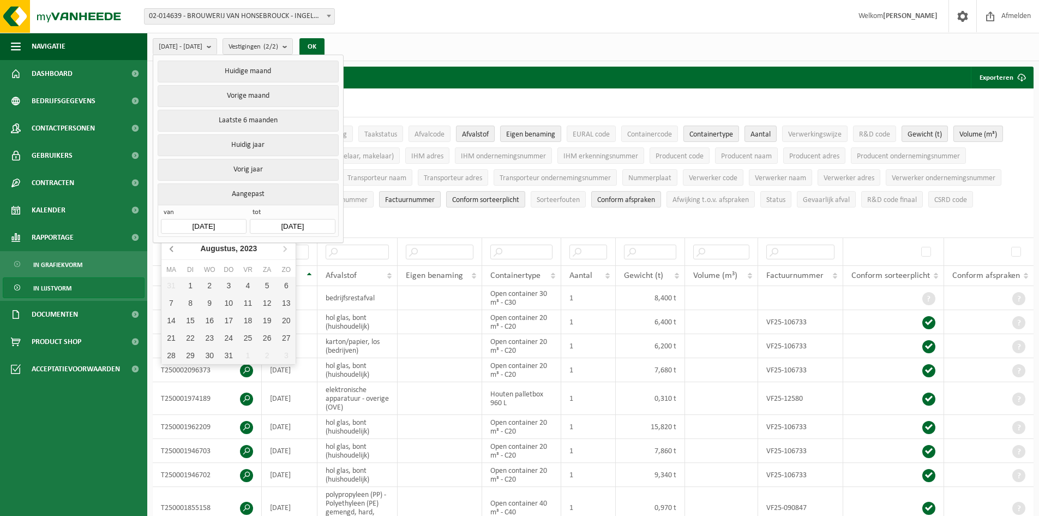
click at [173, 248] on icon at bounding box center [172, 247] width 17 height 17
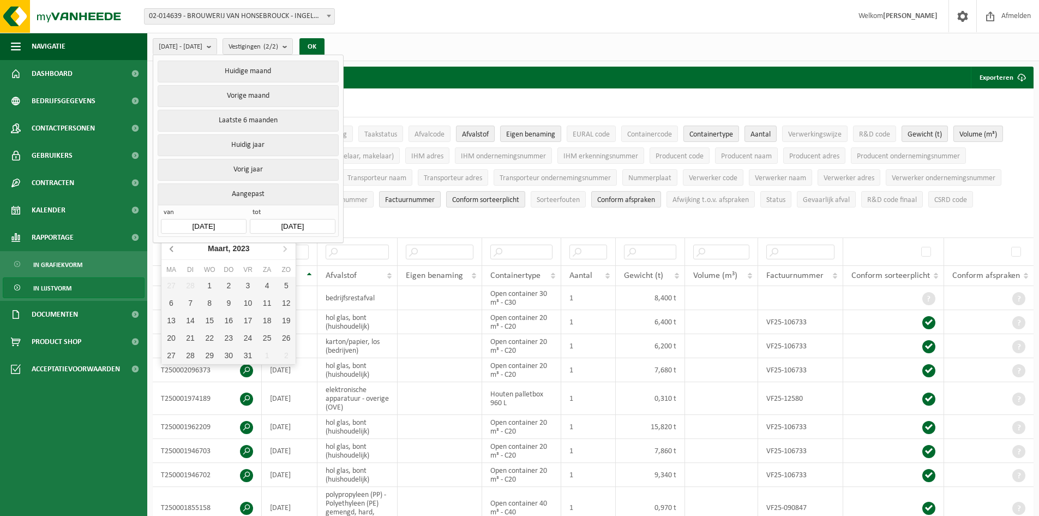
click at [173, 248] on icon at bounding box center [172, 247] width 17 height 17
click at [284, 243] on icon at bounding box center [284, 247] width 17 height 17
click at [282, 286] on div "1" at bounding box center [286, 285] width 19 height 17
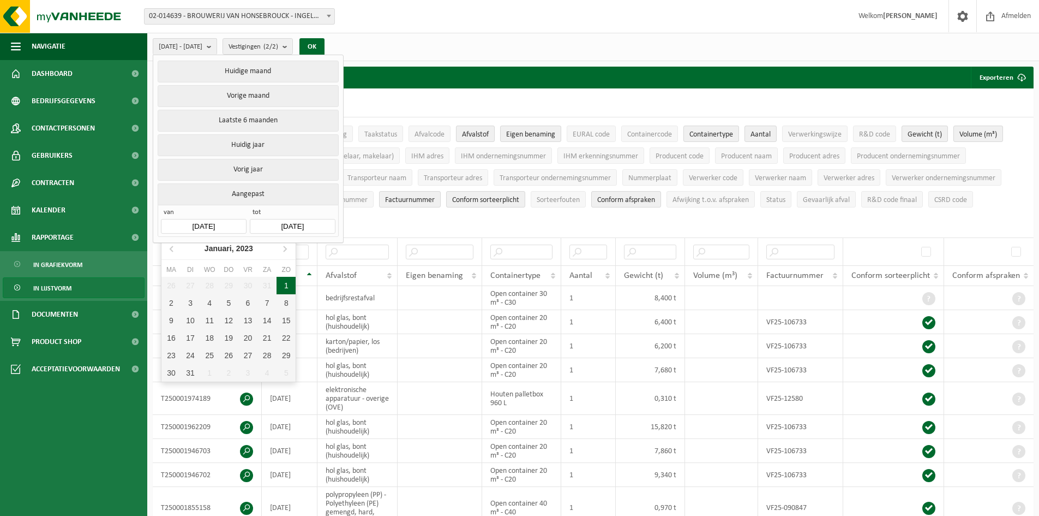
type input "[DATE]"
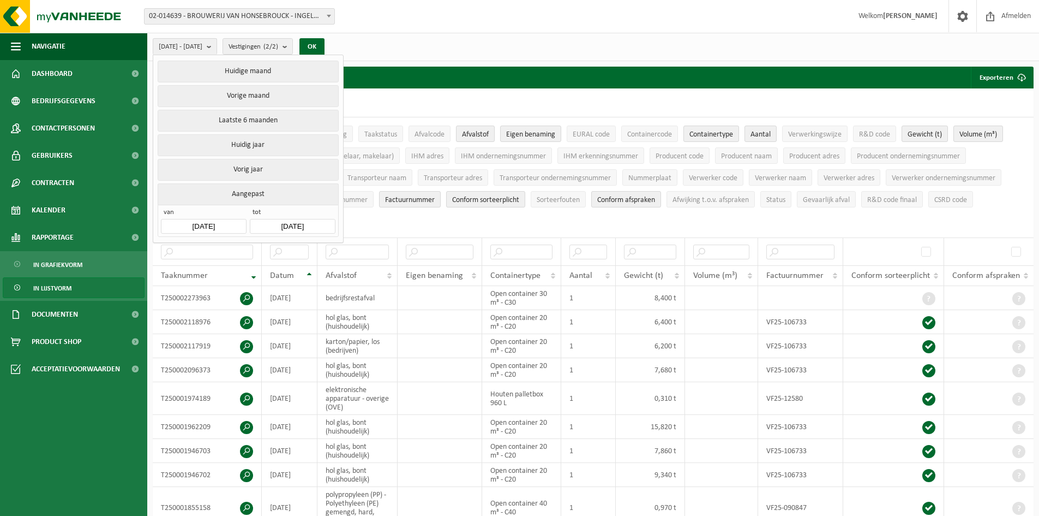
click at [293, 219] on input "[DATE]" at bounding box center [292, 226] width 85 height 15
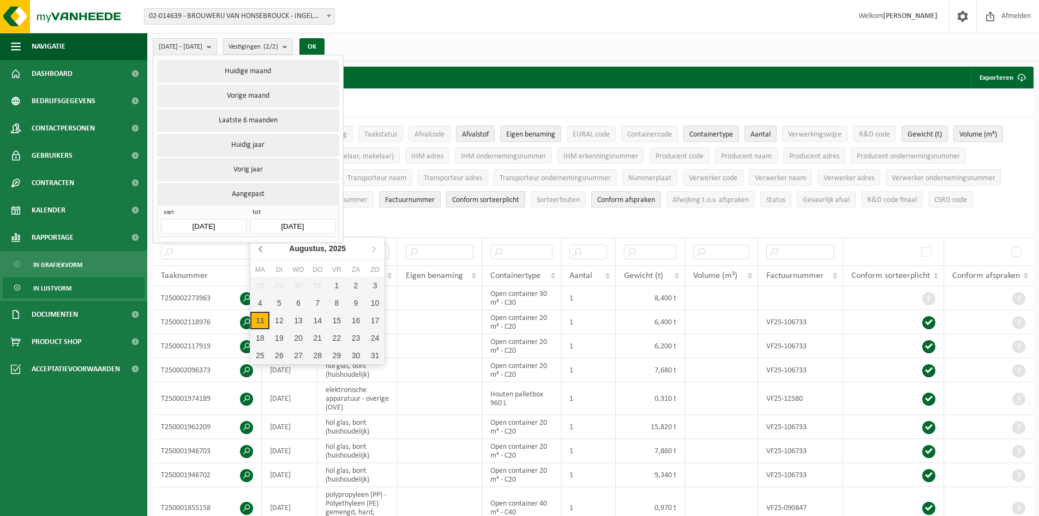
click at [257, 247] on icon at bounding box center [261, 247] width 17 height 17
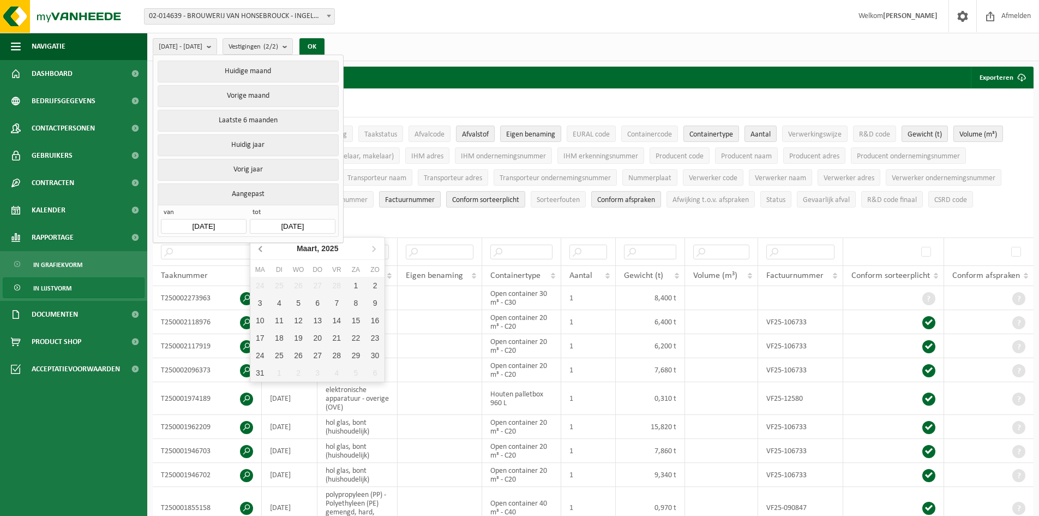
click at [257, 247] on icon at bounding box center [261, 247] width 17 height 17
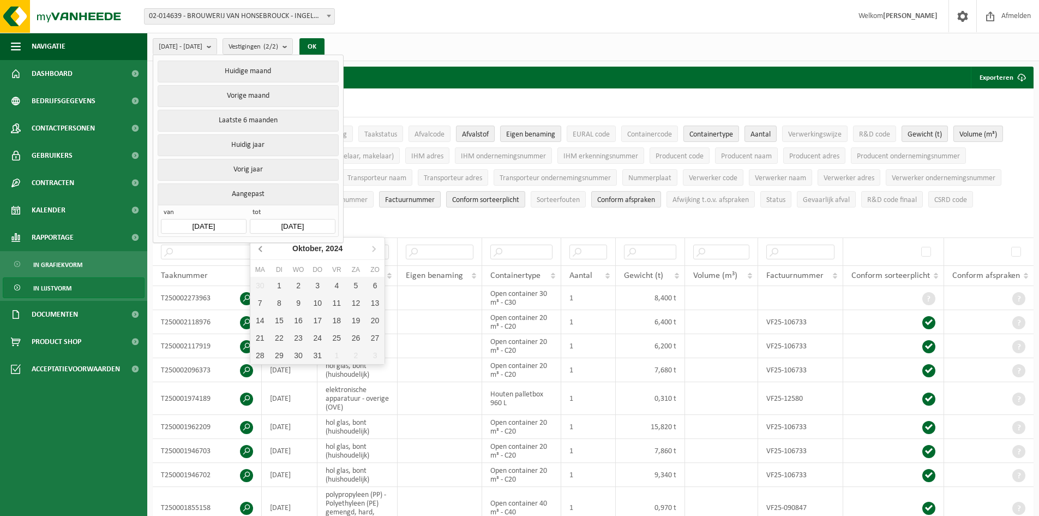
click at [257, 247] on icon at bounding box center [261, 247] width 17 height 17
click at [255, 245] on icon at bounding box center [261, 247] width 17 height 17
click at [256, 245] on icon at bounding box center [261, 247] width 17 height 17
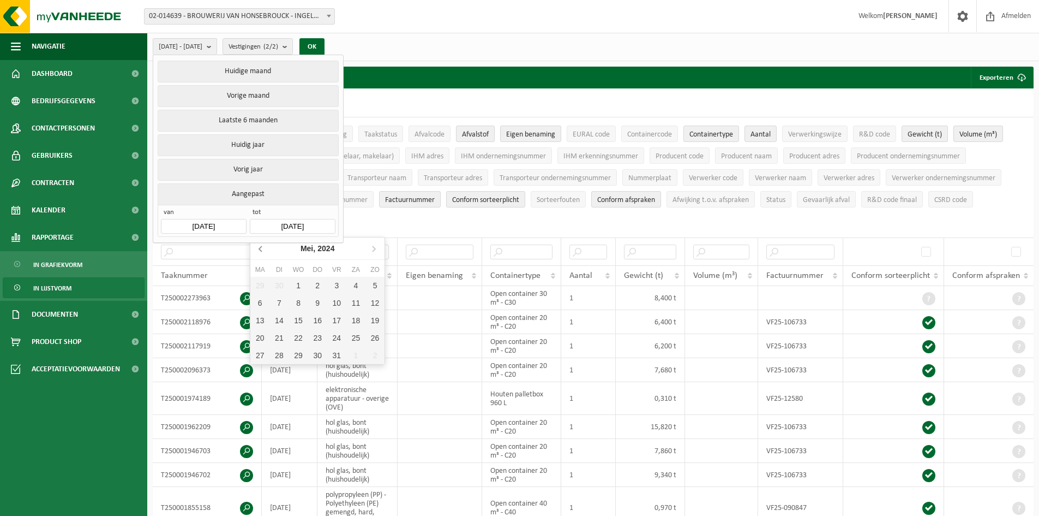
click at [256, 245] on icon at bounding box center [261, 247] width 17 height 17
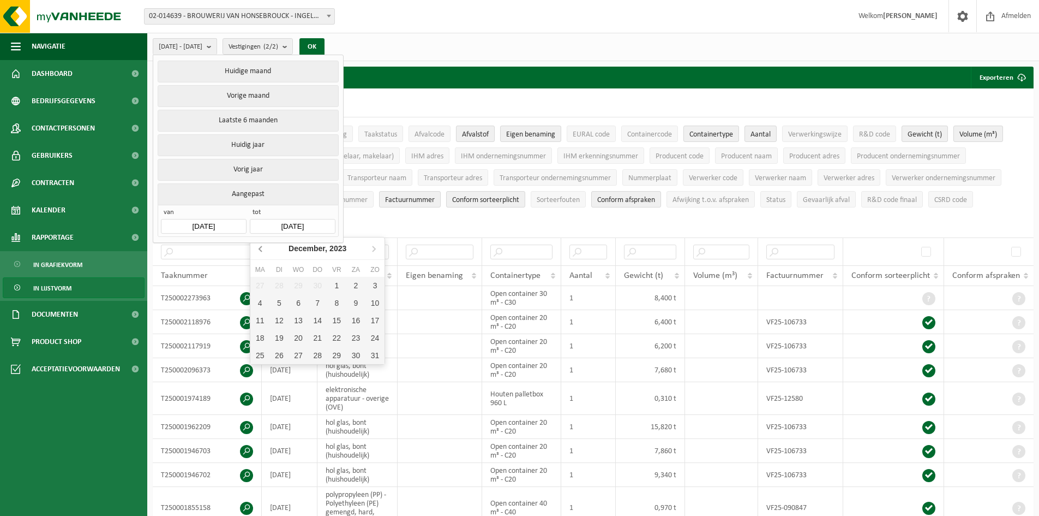
click at [256, 245] on icon at bounding box center [261, 247] width 17 height 17
click at [374, 247] on icon at bounding box center [374, 248] width 3 height 5
click at [376, 356] on div "31" at bounding box center [374, 354] width 19 height 17
type input "[DATE]"
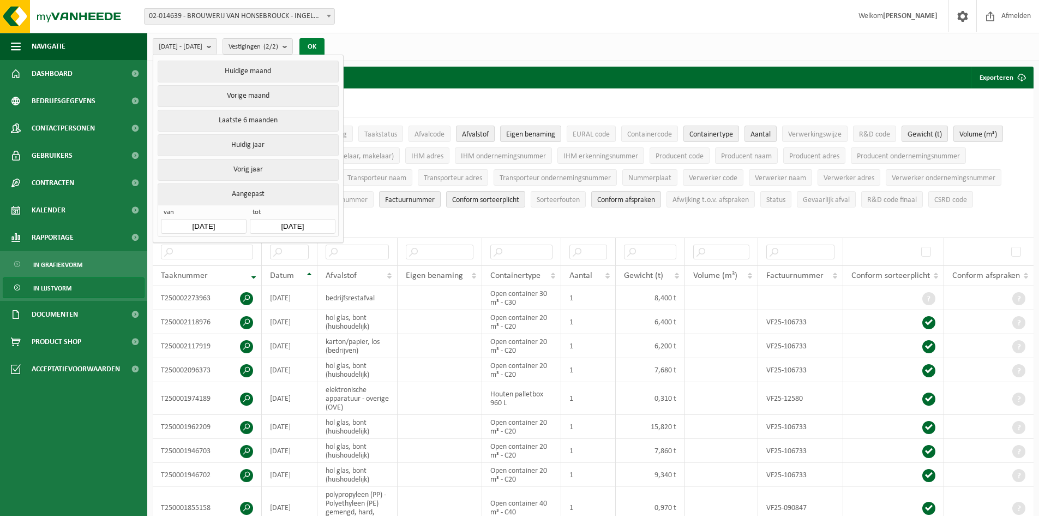
click at [325, 44] on button "OK" at bounding box center [311, 46] width 25 height 17
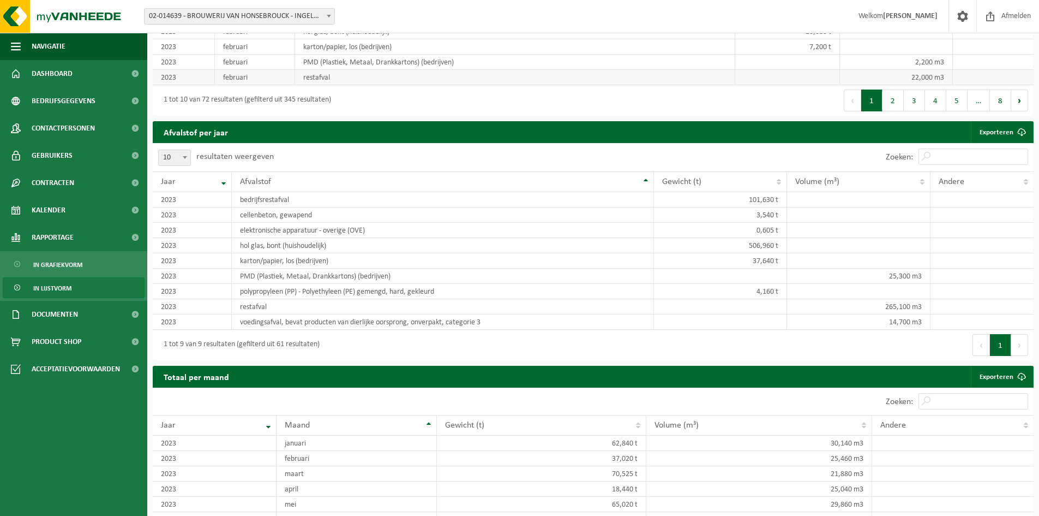
scroll to position [873, 0]
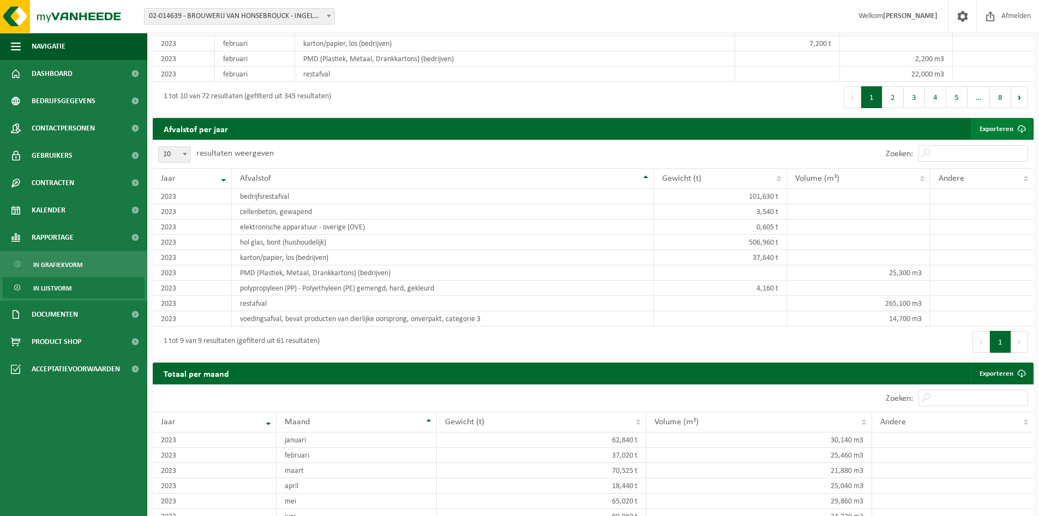
click at [991, 127] on link "Exporteren" at bounding box center [1002, 129] width 62 height 22
